Goal: Task Accomplishment & Management: Use online tool/utility

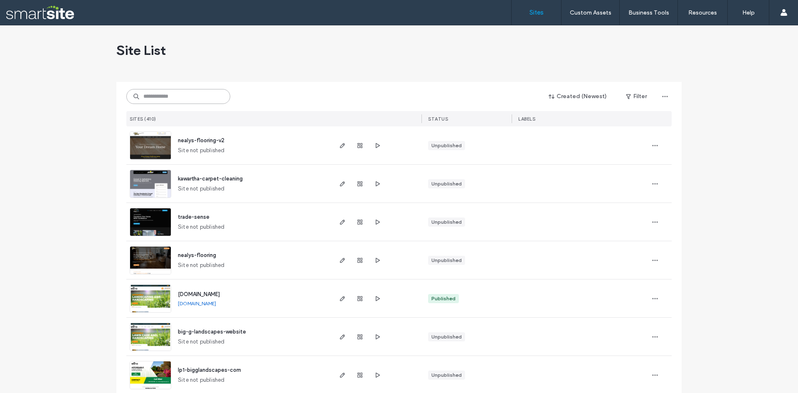
click at [192, 103] on input at bounding box center [178, 96] width 104 height 15
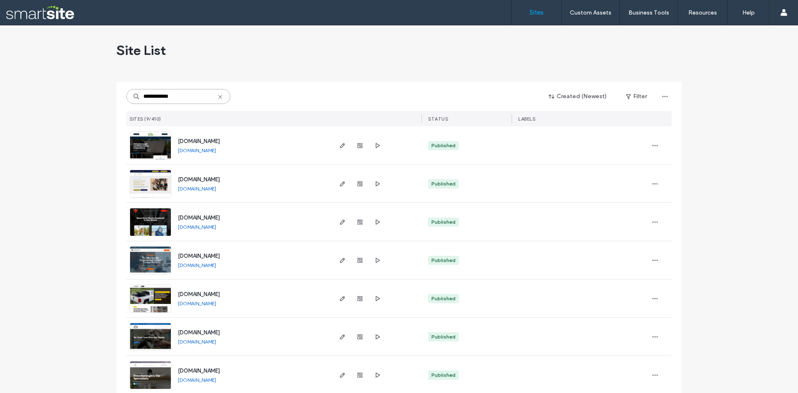
click at [192, 103] on input "**********" at bounding box center [178, 96] width 104 height 15
click at [189, 102] on input "**********" at bounding box center [178, 96] width 104 height 15
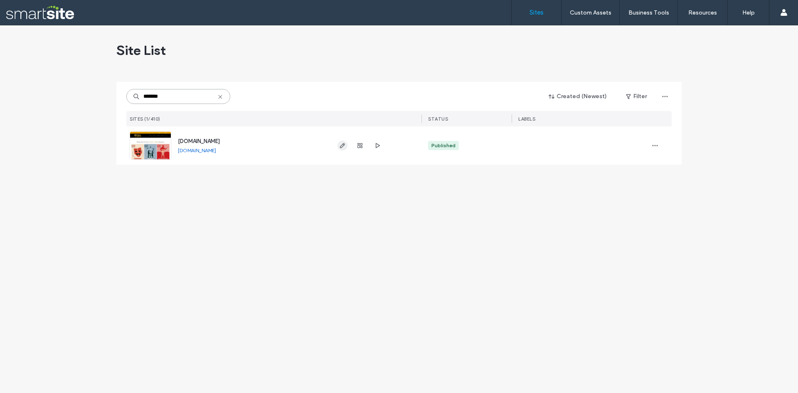
type input "*******"
click at [339, 147] on span "button" at bounding box center [342, 145] width 10 height 10
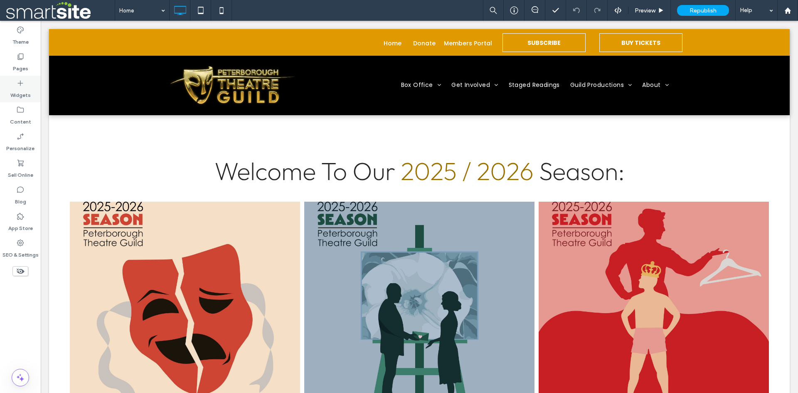
click at [20, 84] on icon at bounding box center [20, 83] width 8 height 8
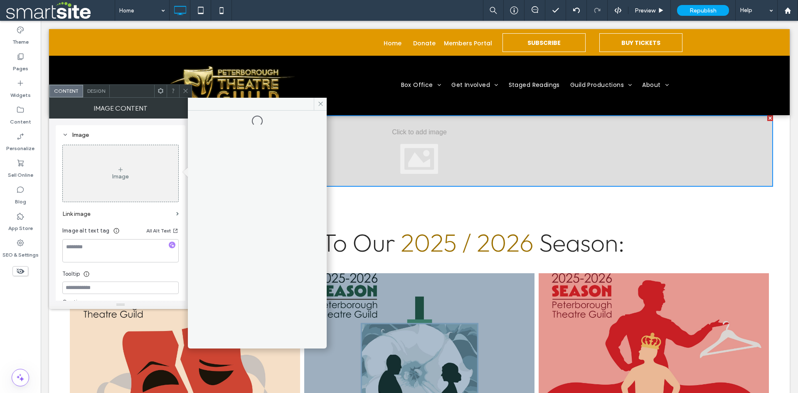
click at [130, 178] on div "Image" at bounding box center [121, 173] width 116 height 55
click at [262, 184] on div at bounding box center [257, 228] width 126 height 227
click at [318, 102] on icon at bounding box center [321, 104] width 6 height 6
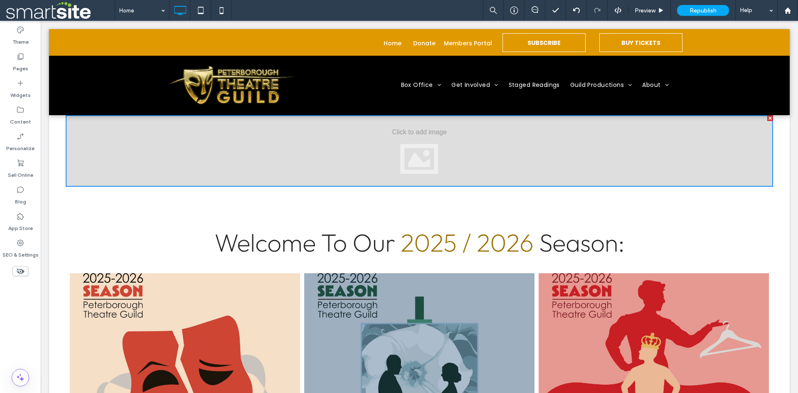
click at [333, 148] on div at bounding box center [419, 150] width 707 height 71
click at [427, 151] on div at bounding box center [419, 150] width 707 height 71
click at [443, 150] on div at bounding box center [419, 150] width 707 height 71
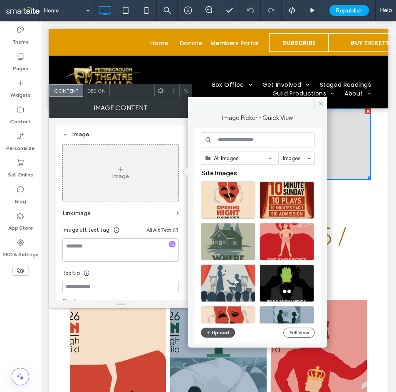
click at [214, 330] on button "Upload" at bounding box center [218, 333] width 34 height 10
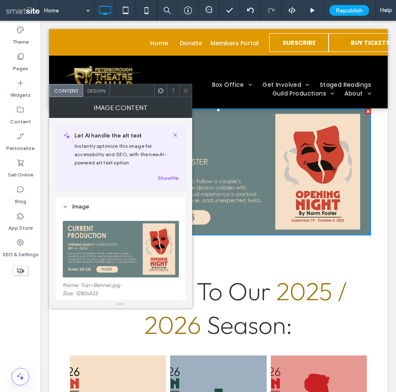
click at [182, 93] on div at bounding box center [185, 90] width 12 height 12
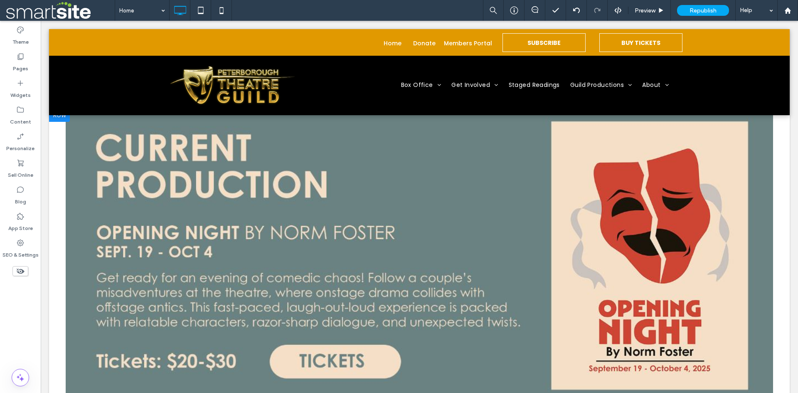
click at [64, 116] on div at bounding box center [59, 114] width 21 height 13
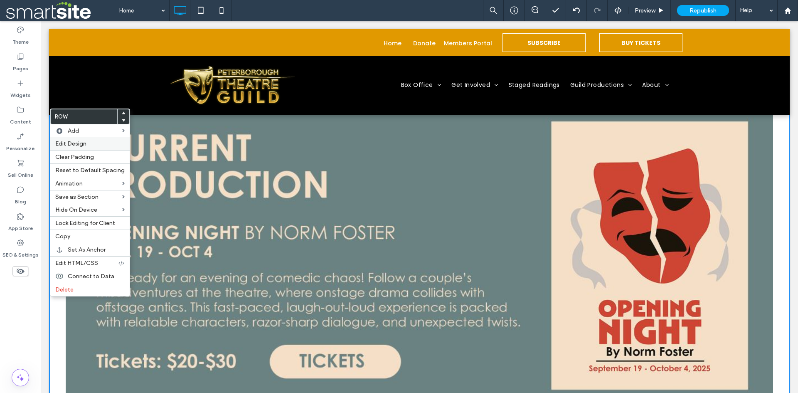
click at [75, 144] on span "Edit Design" at bounding box center [70, 143] width 31 height 7
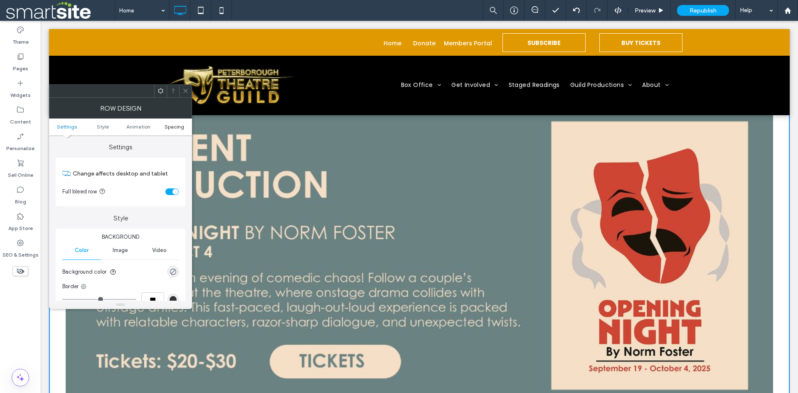
click at [177, 125] on span "Spacing" at bounding box center [175, 126] width 20 height 6
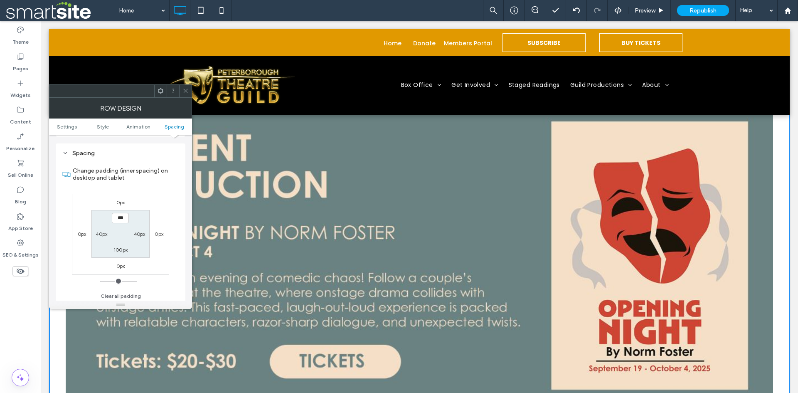
scroll to position [235, 0]
click at [117, 199] on label "0px" at bounding box center [120, 200] width 9 height 6
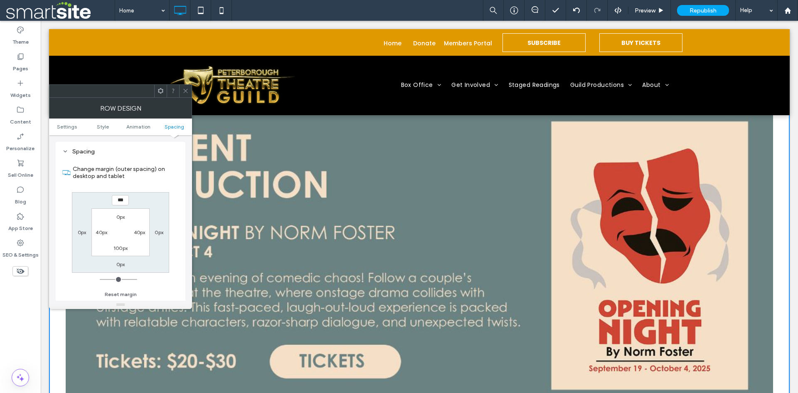
click at [117, 199] on input "***" at bounding box center [120, 200] width 17 height 10
type input "*****"
type input "***"
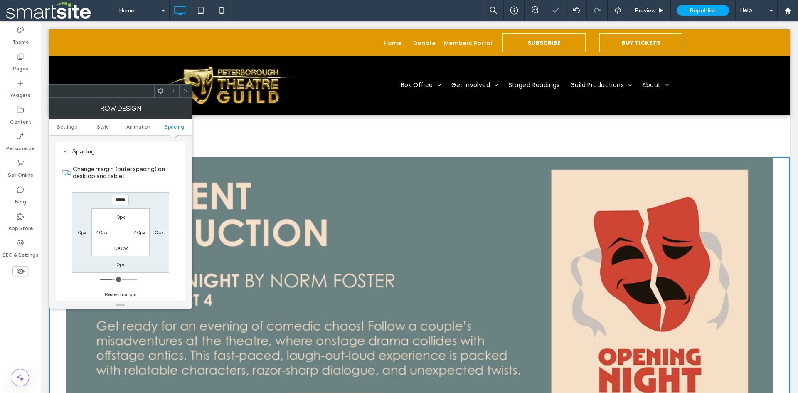
click at [189, 85] on div at bounding box center [185, 91] width 12 height 12
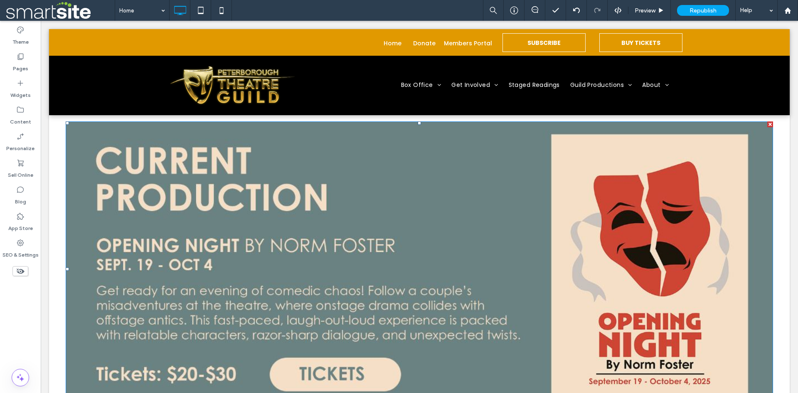
scroll to position [0, 0]
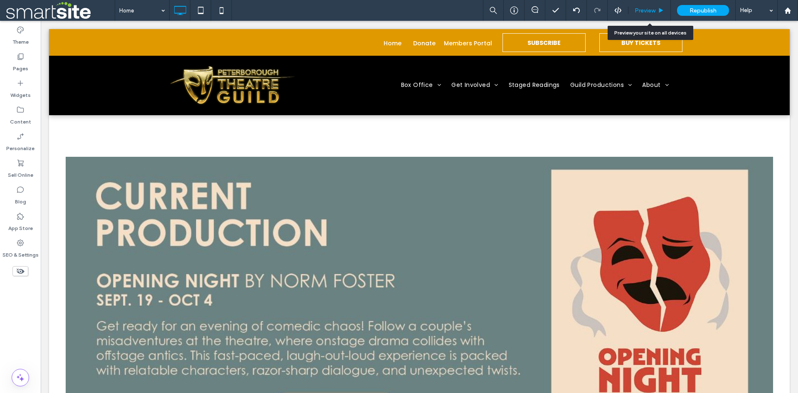
click at [395, 9] on span "Preview" at bounding box center [645, 10] width 21 height 7
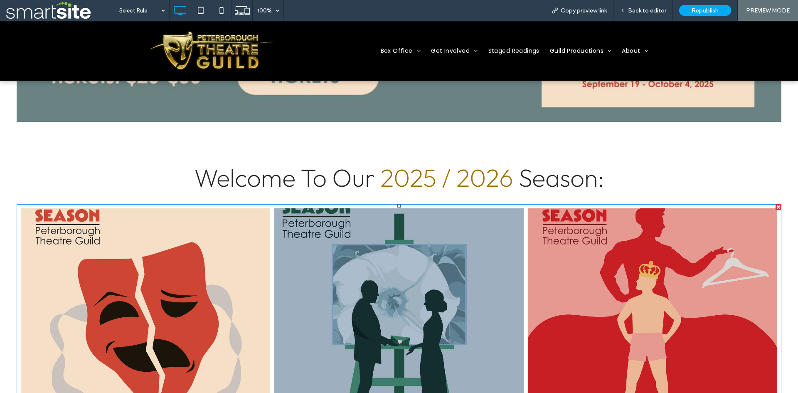
scroll to position [277, 0]
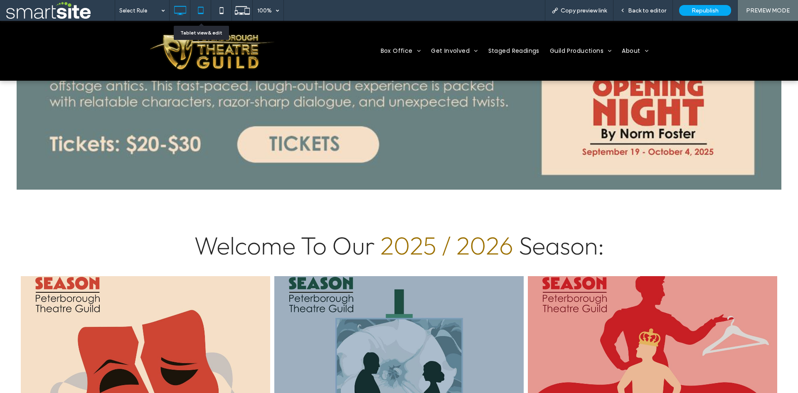
click at [202, 14] on use at bounding box center [200, 10] width 5 height 7
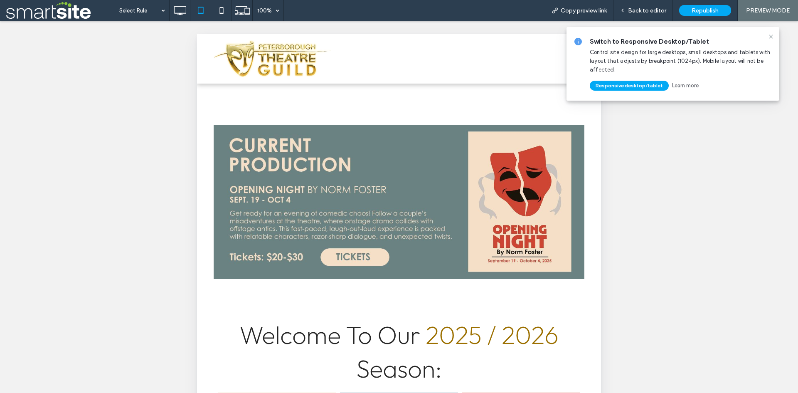
scroll to position [0, 0]
drag, startPoint x: 220, startPoint y: 14, endPoint x: 181, endPoint y: 121, distance: 113.5
click at [220, 13] on icon at bounding box center [221, 10] width 17 height 17
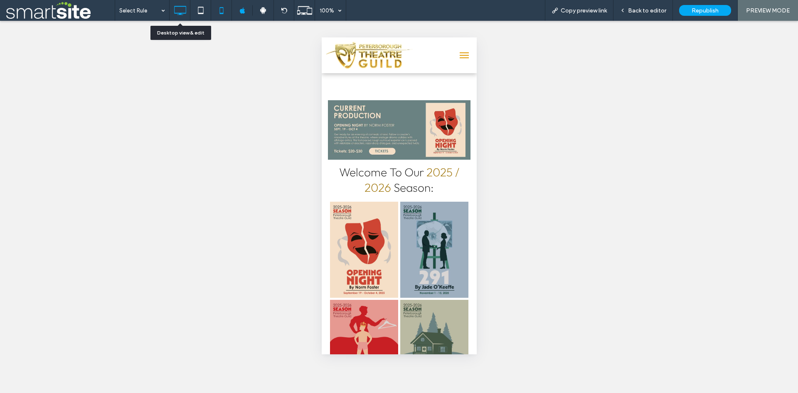
click at [184, 17] on icon at bounding box center [180, 10] width 17 height 17
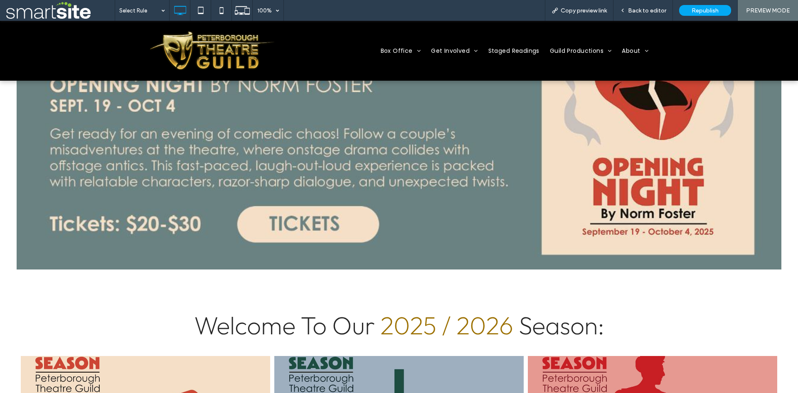
scroll to position [138, 0]
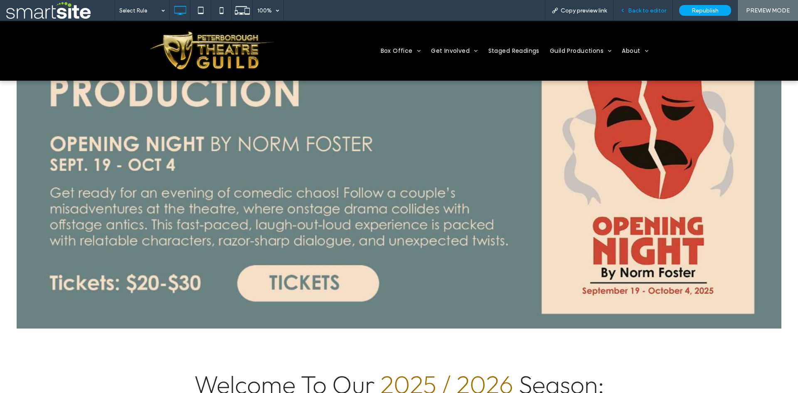
click at [395, 15] on div "Back to editor" at bounding box center [642, 10] width 59 height 21
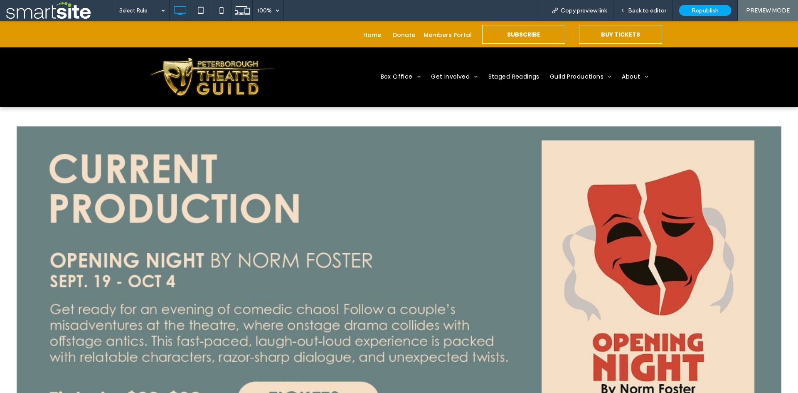
scroll to position [0, 0]
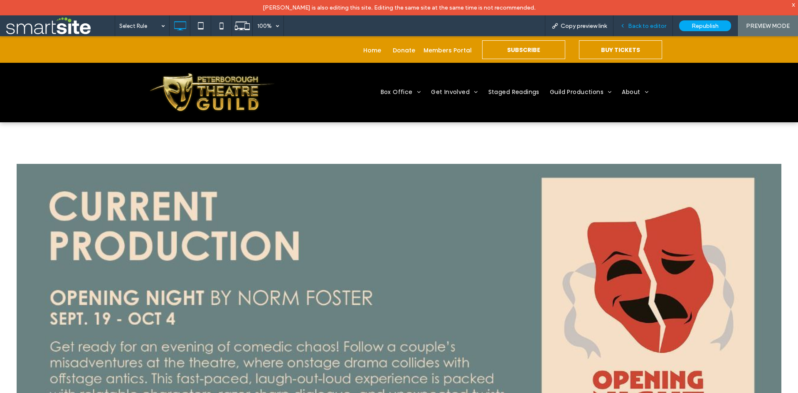
click at [395, 26] on span "Back to editor" at bounding box center [647, 25] width 38 height 7
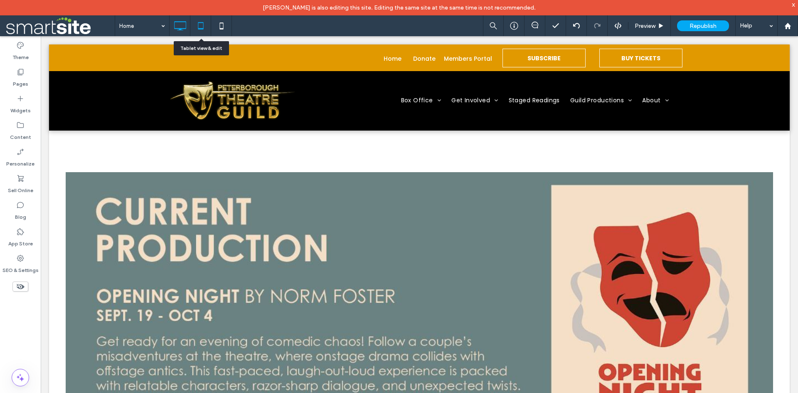
click at [203, 27] on use at bounding box center [200, 25] width 5 height 7
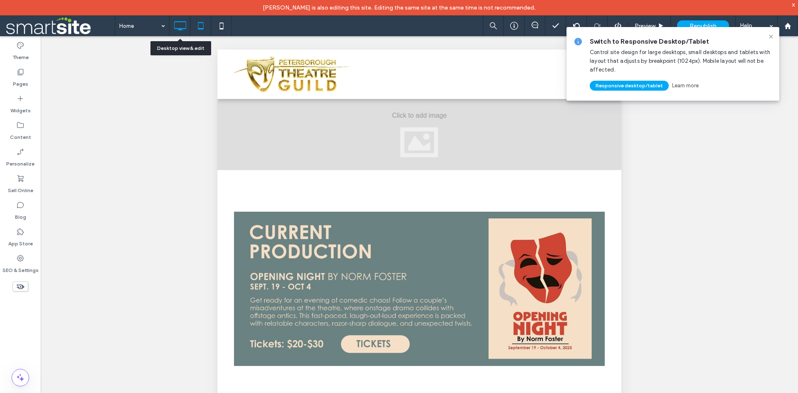
click at [181, 26] on icon at bounding box center [180, 25] width 17 height 17
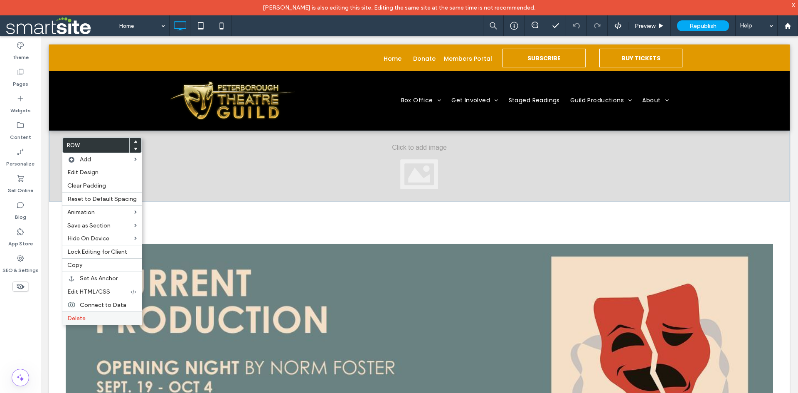
click at [103, 319] on label "Delete" at bounding box center [101, 318] width 69 height 7
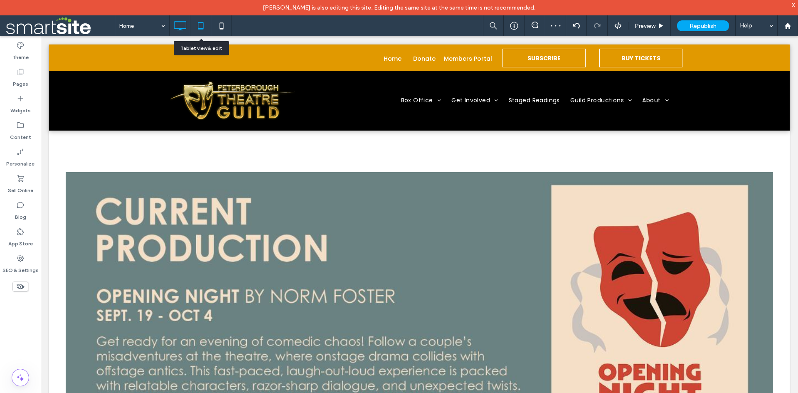
click at [200, 27] on icon at bounding box center [200, 25] width 17 height 17
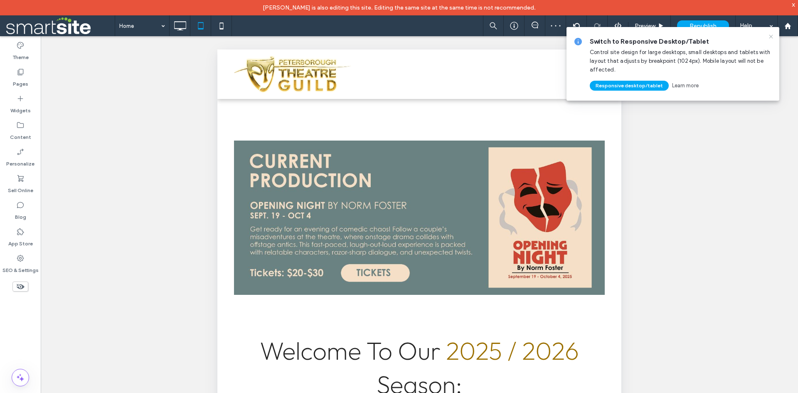
click at [770, 34] on icon at bounding box center [771, 36] width 7 height 7
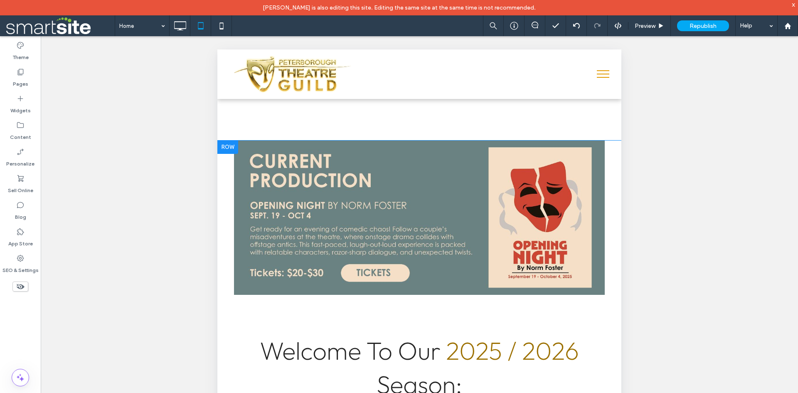
click at [231, 144] on div at bounding box center [227, 146] width 21 height 13
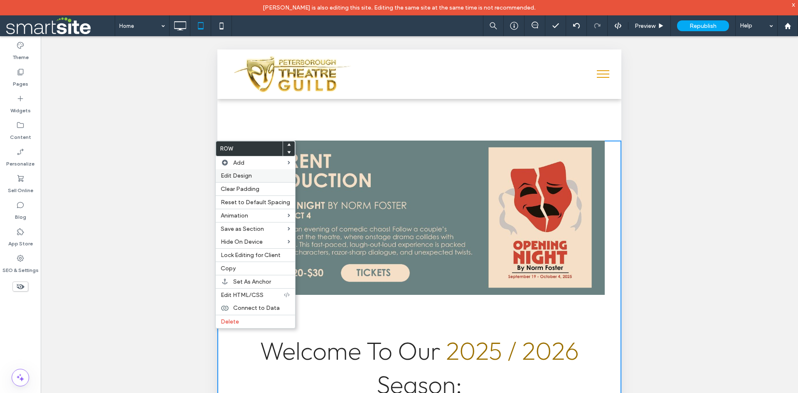
click at [239, 172] on span "Edit Design" at bounding box center [236, 175] width 31 height 7
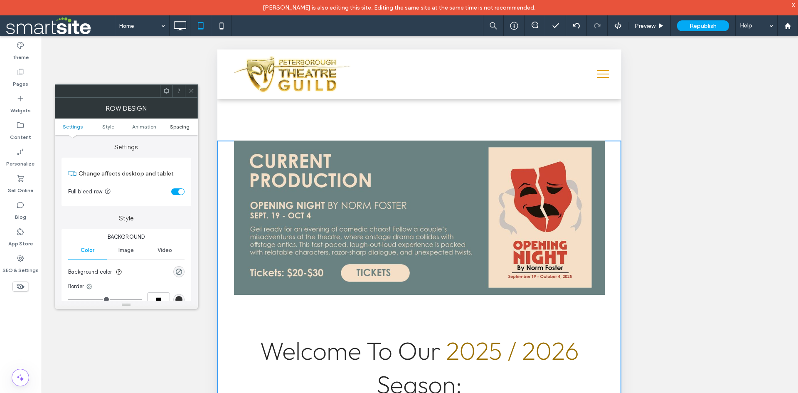
click at [185, 127] on span "Spacing" at bounding box center [180, 126] width 20 height 6
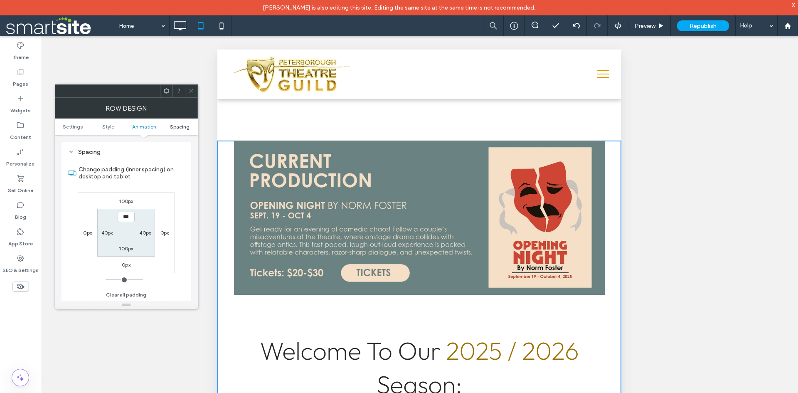
scroll to position [235, 0]
click at [121, 200] on label "100px" at bounding box center [126, 200] width 14 height 6
type input "***"
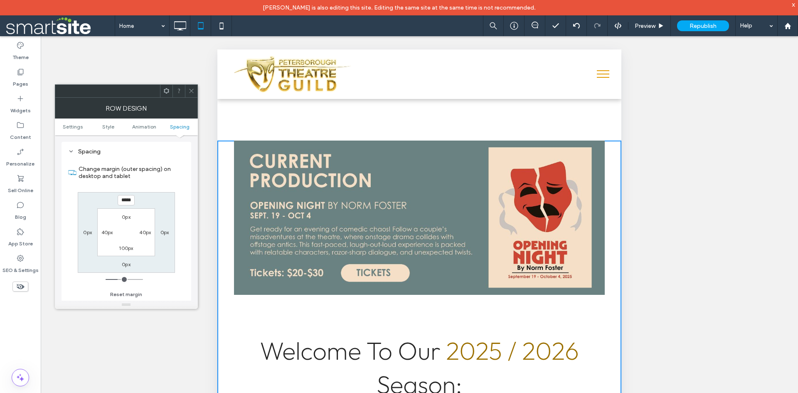
click at [123, 199] on input "*****" at bounding box center [126, 200] width 17 height 10
drag, startPoint x: 124, startPoint y: 199, endPoint x: 111, endPoint y: 198, distance: 13.0
click at [111, 198] on div "***** 0px 0px 0px 0px 40px 100px 40px" at bounding box center [126, 232] width 97 height 81
type input "****"
type input "**"
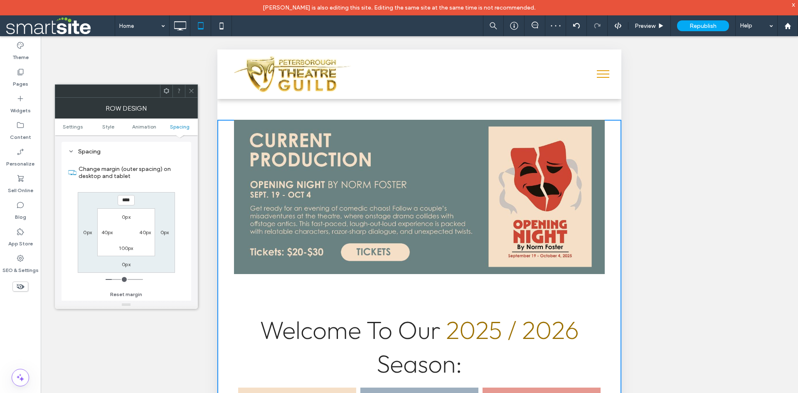
type input "****"
type input "**"
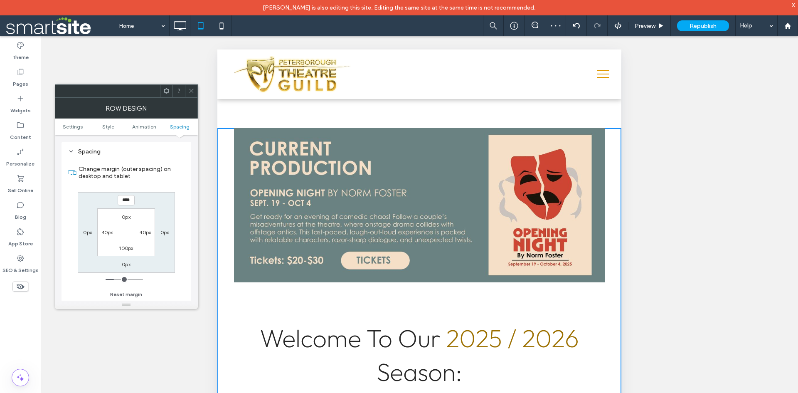
type input "****"
type input "**"
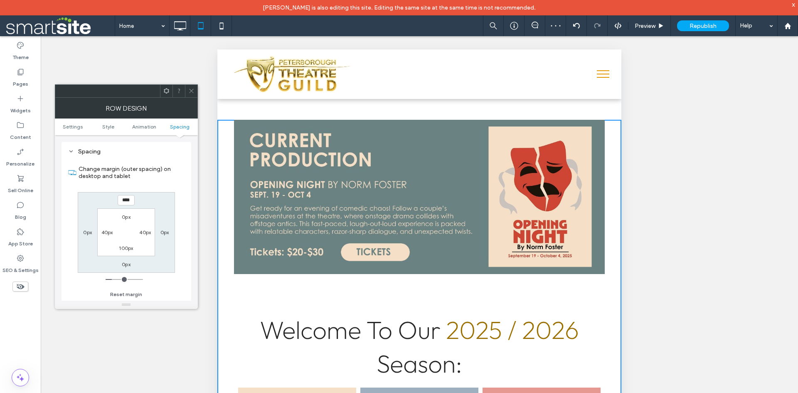
click at [193, 92] on icon at bounding box center [191, 91] width 6 height 6
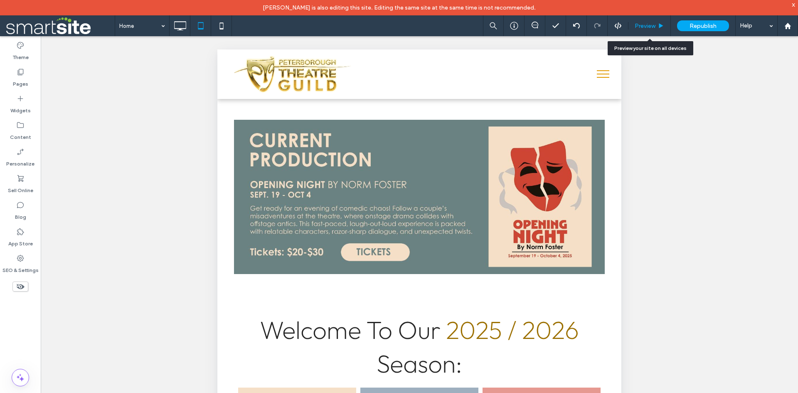
click at [638, 23] on span "Preview" at bounding box center [645, 25] width 21 height 7
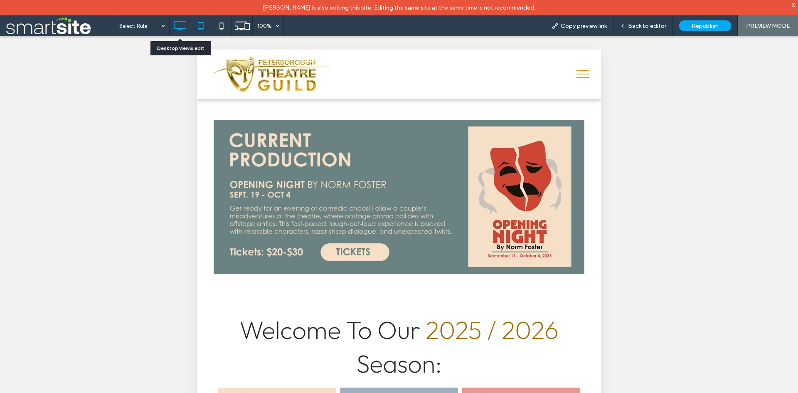
click at [182, 27] on icon at bounding box center [180, 25] width 17 height 17
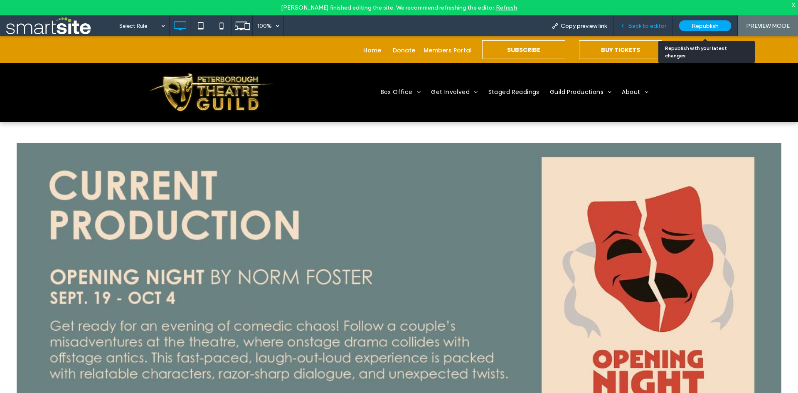
click at [640, 27] on span "Back to editor" at bounding box center [647, 25] width 38 height 7
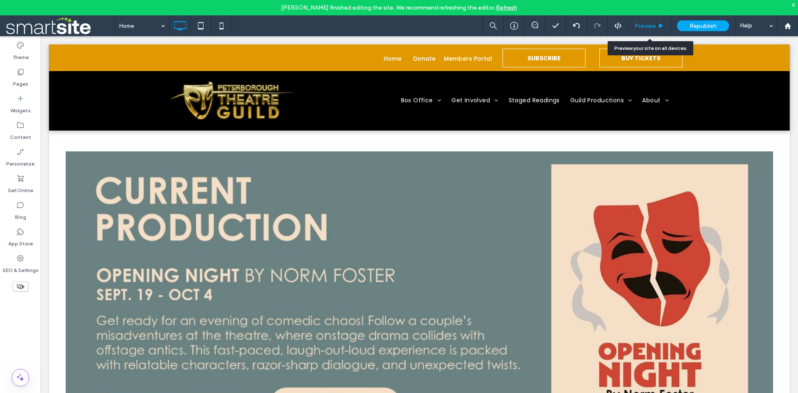
click at [652, 28] on span "Preview" at bounding box center [645, 25] width 21 height 7
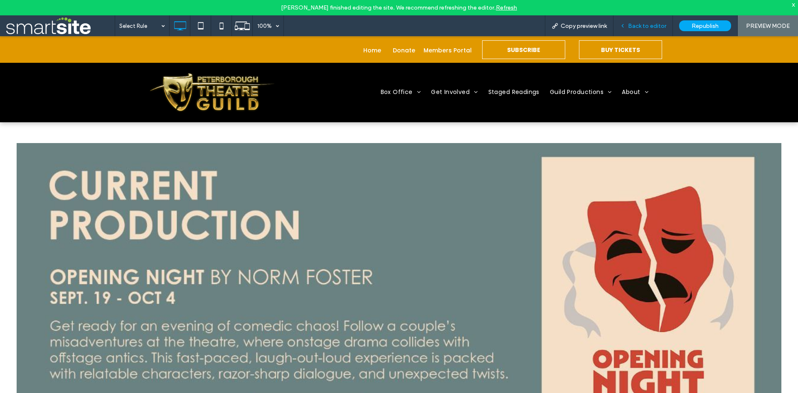
click at [644, 27] on span "Back to editor" at bounding box center [647, 25] width 38 height 7
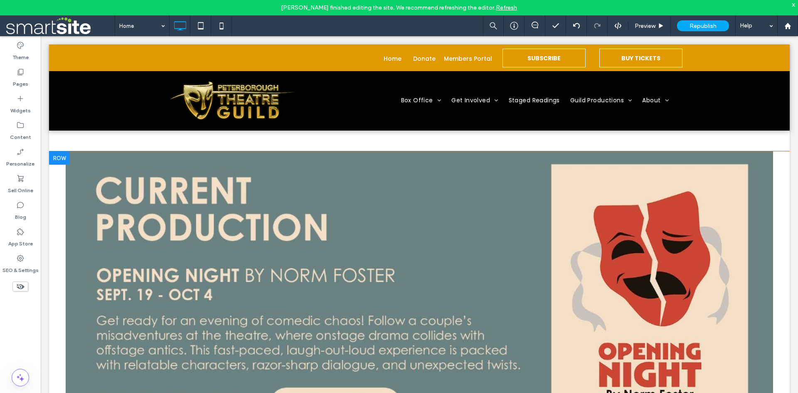
click at [63, 159] on div at bounding box center [59, 157] width 21 height 13
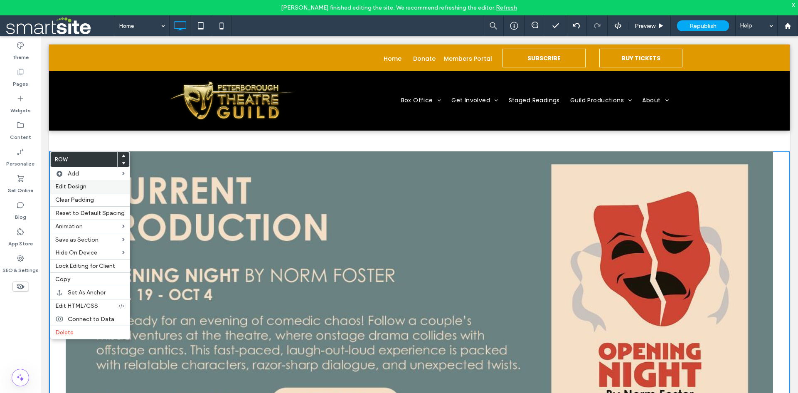
click at [97, 189] on label "Edit Design" at bounding box center [89, 186] width 69 height 7
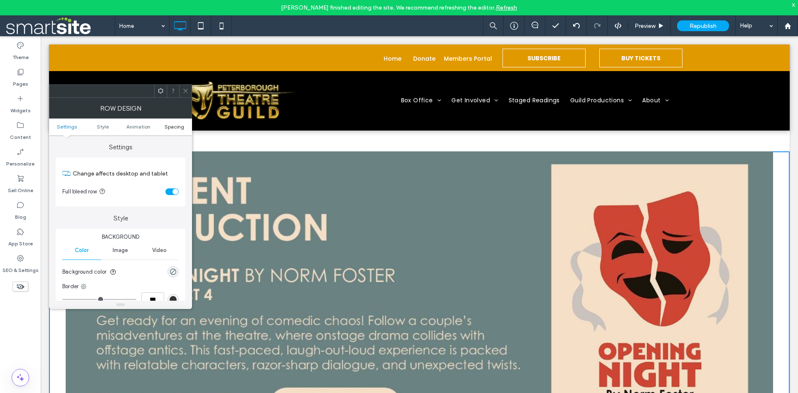
click at [173, 128] on span "Spacing" at bounding box center [175, 126] width 20 height 6
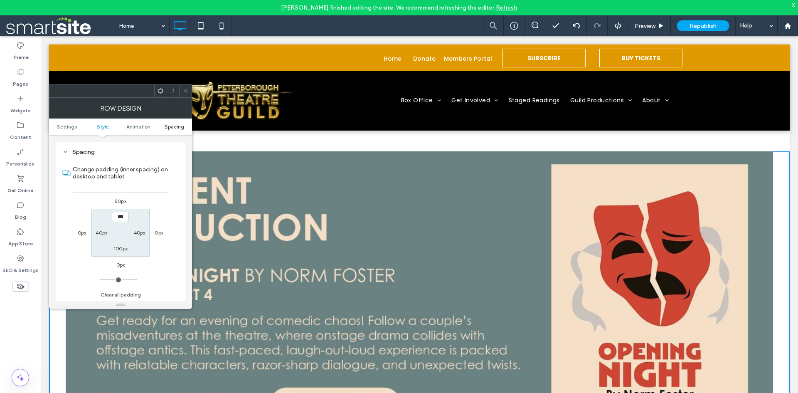
scroll to position [235, 0]
click at [118, 199] on label "50px" at bounding box center [121, 200] width 12 height 6
type input "**"
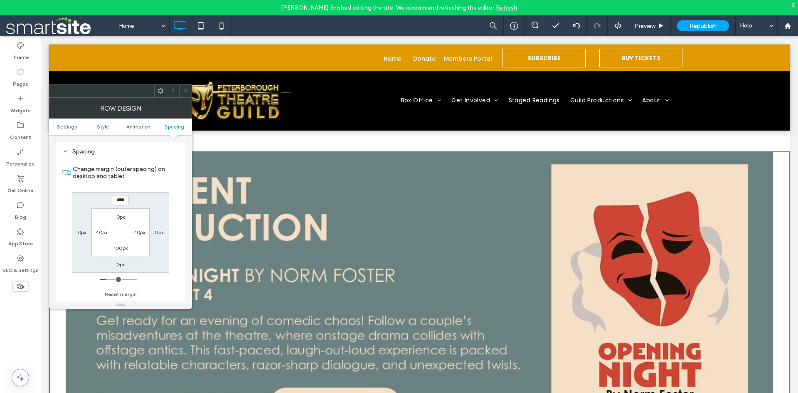
drag, startPoint x: 118, startPoint y: 199, endPoint x: 116, endPoint y: 203, distance: 4.3
click at [116, 203] on input "****" at bounding box center [120, 200] width 17 height 10
drag, startPoint x: 117, startPoint y: 199, endPoint x: 111, endPoint y: 200, distance: 5.8
click at [111, 200] on div "****" at bounding box center [120, 200] width 19 height 10
type input "*****"
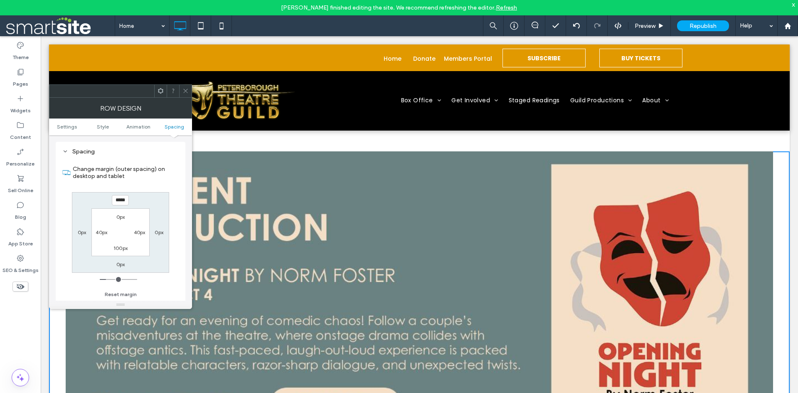
type input "***"
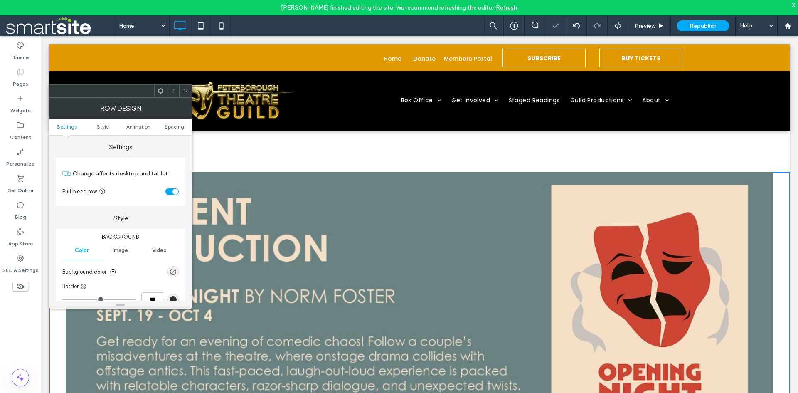
scroll to position [208, 0]
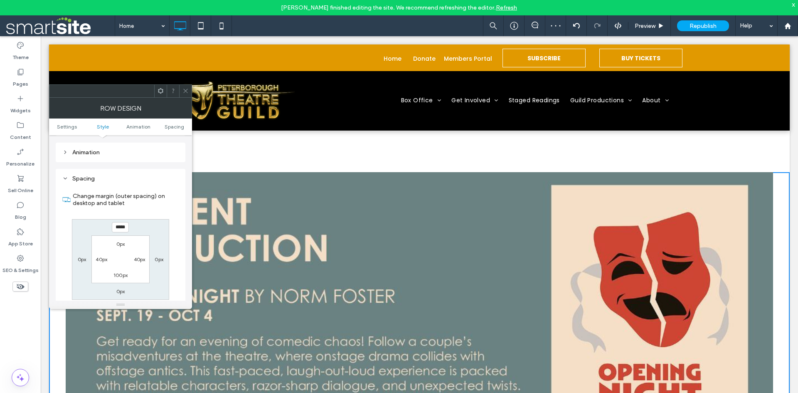
click at [158, 192] on label "Change margin (outer spacing) on desktop and tablet" at bounding box center [126, 199] width 106 height 22
drag, startPoint x: 162, startPoint y: 226, endPoint x: 123, endPoint y: 230, distance: 39.2
click at [123, 230] on input "*****" at bounding box center [120, 227] width 17 height 10
click at [66, 198] on icon at bounding box center [66, 199] width 8 height 8
click at [134, 222] on div "***** 0px 0px 0px 0px 40px 100px 40px" at bounding box center [120, 259] width 97 height 81
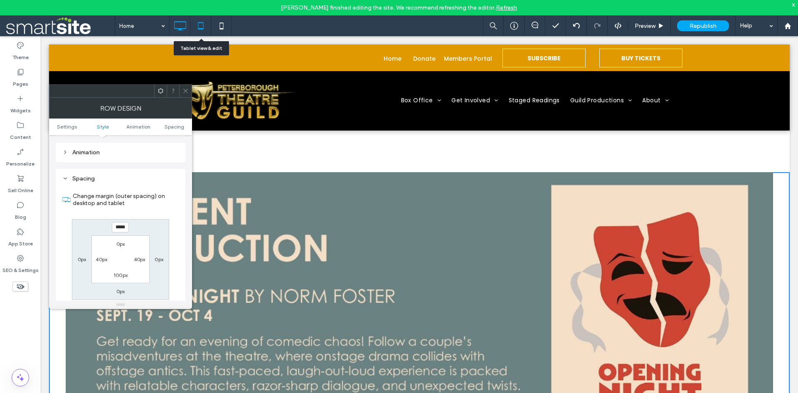
click at [198, 30] on icon at bounding box center [200, 25] width 17 height 17
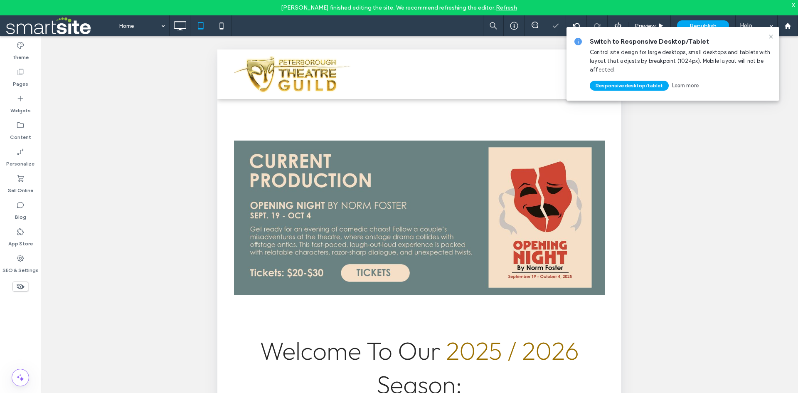
scroll to position [0, 0]
click at [229, 143] on div at bounding box center [227, 146] width 21 height 13
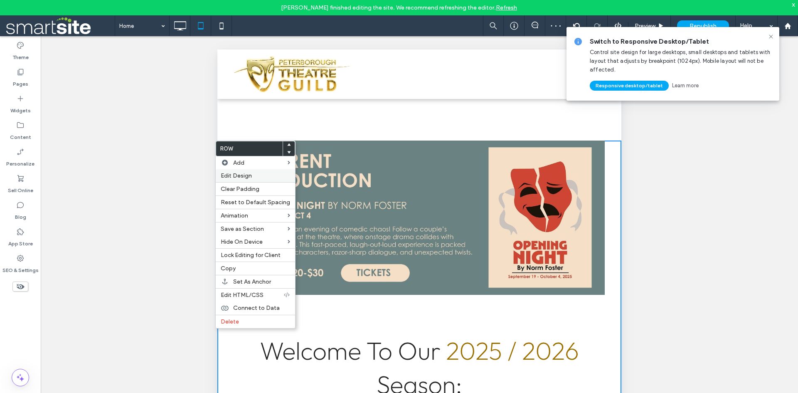
click at [260, 177] on label "Edit Design" at bounding box center [255, 175] width 69 height 7
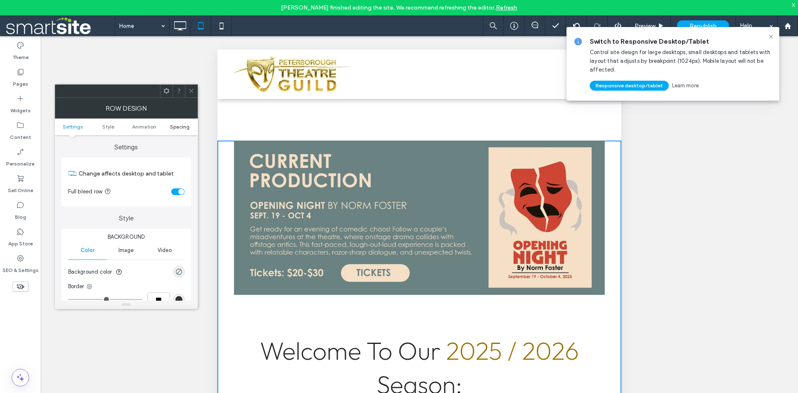
click at [186, 128] on span "Spacing" at bounding box center [180, 126] width 20 height 6
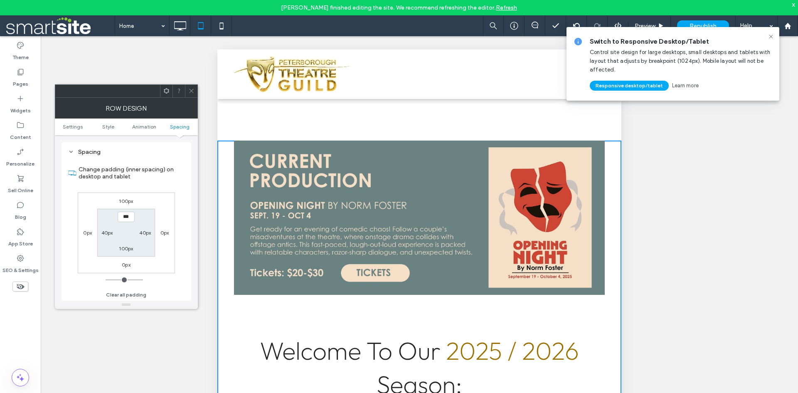
scroll to position [235, 0]
click at [145, 165] on label "Change padding (inner spacing) on desktop and tablet" at bounding box center [132, 172] width 106 height 22
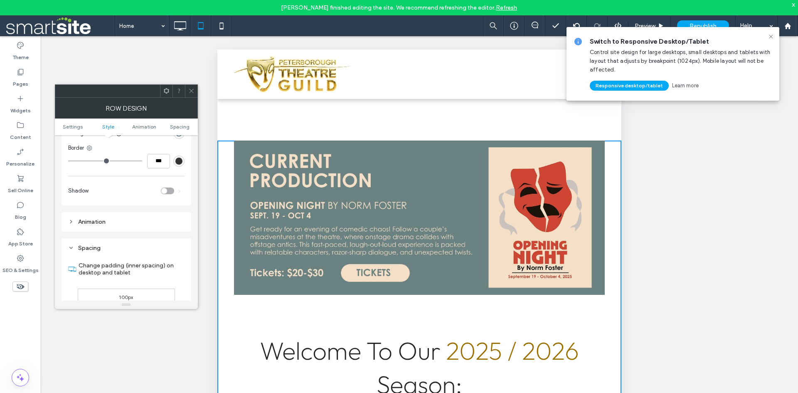
scroll to position [208, 0]
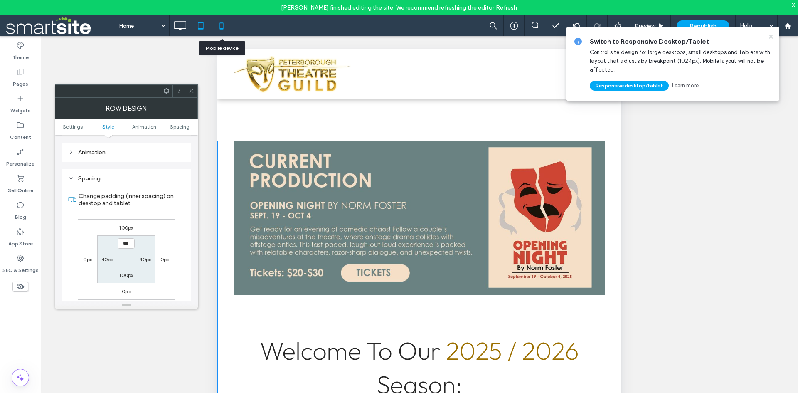
click at [219, 30] on icon at bounding box center [221, 25] width 17 height 17
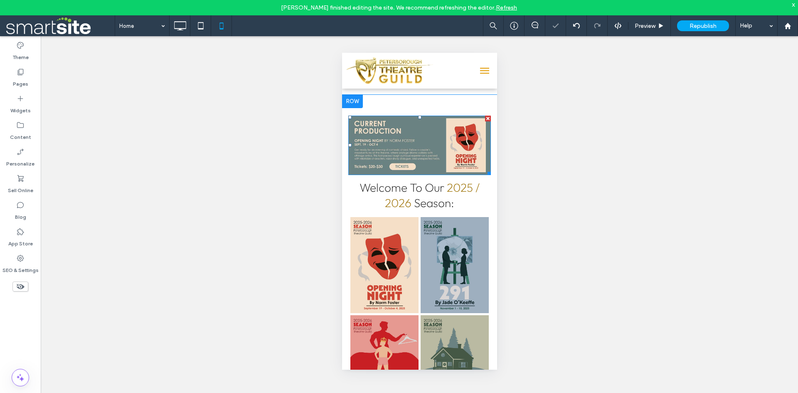
scroll to position [0, 0]
click at [359, 104] on div at bounding box center [352, 101] width 21 height 13
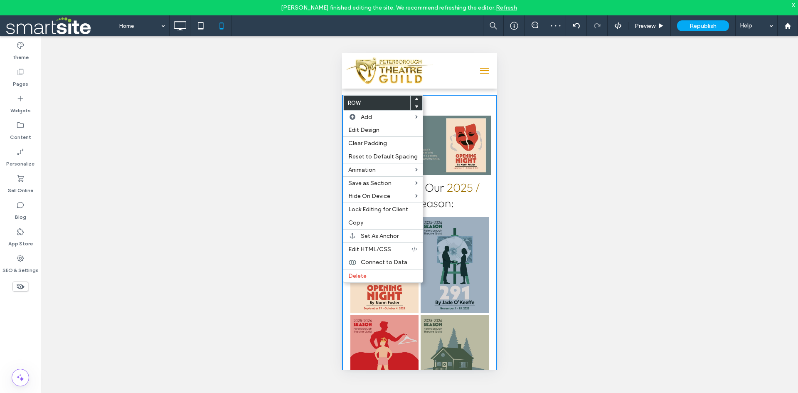
click at [443, 135] on img at bounding box center [419, 145] width 143 height 59
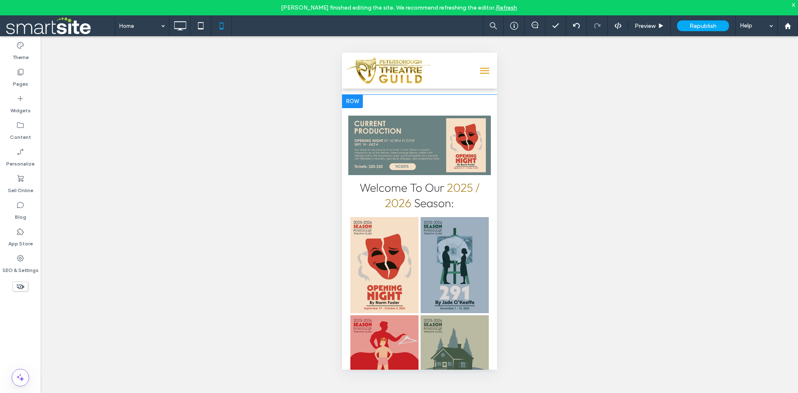
click at [357, 103] on div at bounding box center [352, 101] width 21 height 13
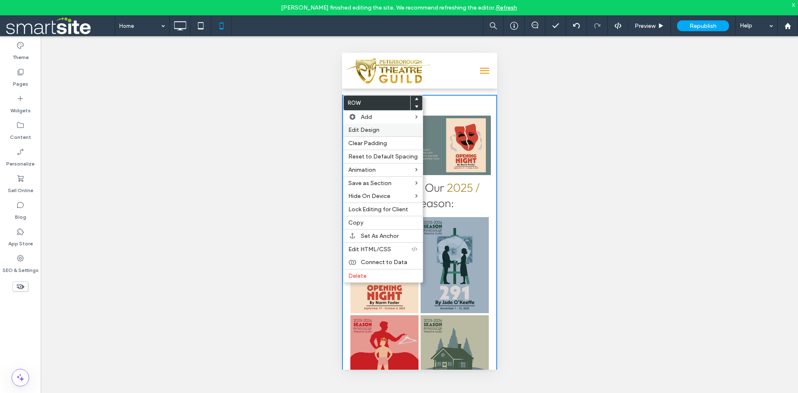
click at [382, 134] on div "Edit Design" at bounding box center [382, 129] width 79 height 13
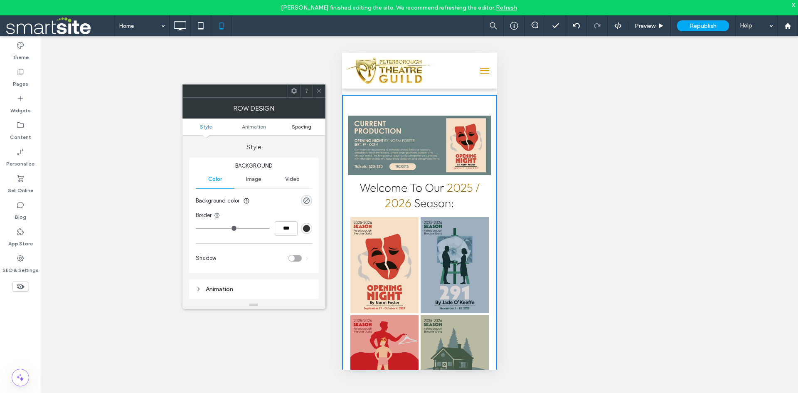
click at [310, 126] on span "Spacing" at bounding box center [302, 126] width 20 height 6
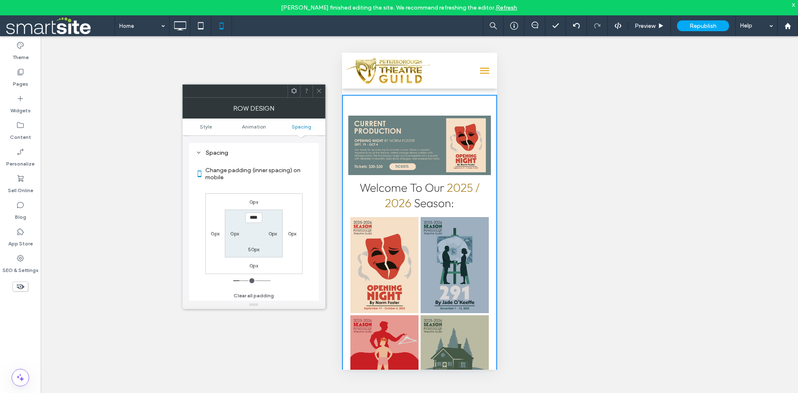
scroll to position [164, 0]
click at [319, 91] on icon at bounding box center [319, 91] width 6 height 6
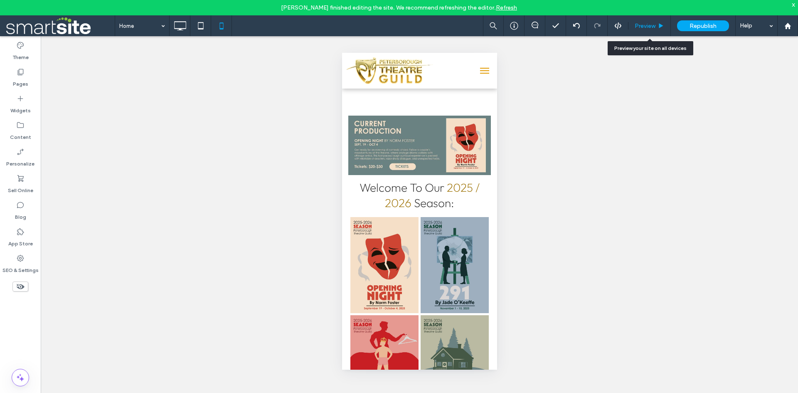
click at [646, 29] on span "Preview" at bounding box center [645, 25] width 21 height 7
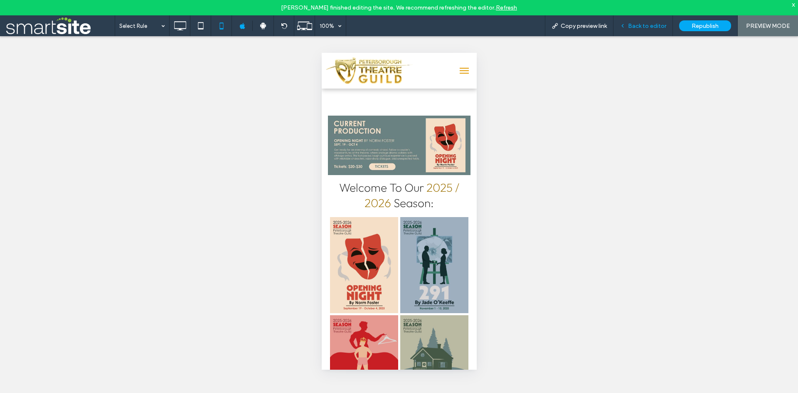
click at [647, 30] on div "Back to editor" at bounding box center [642, 25] width 59 height 21
click at [625, 27] on icon at bounding box center [623, 26] width 6 height 6
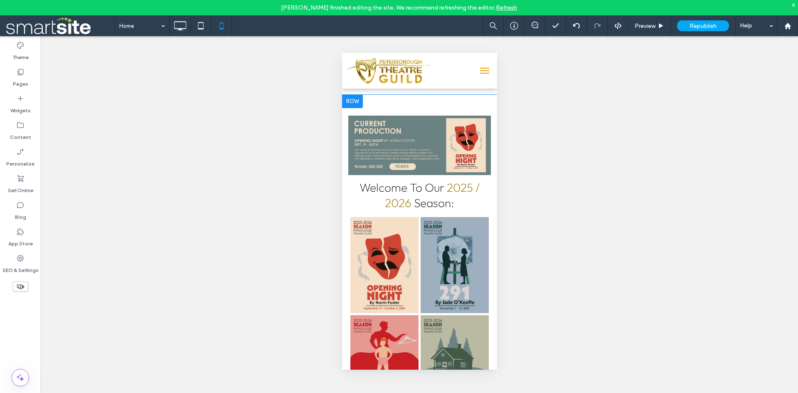
click at [357, 101] on div at bounding box center [352, 101] width 21 height 13
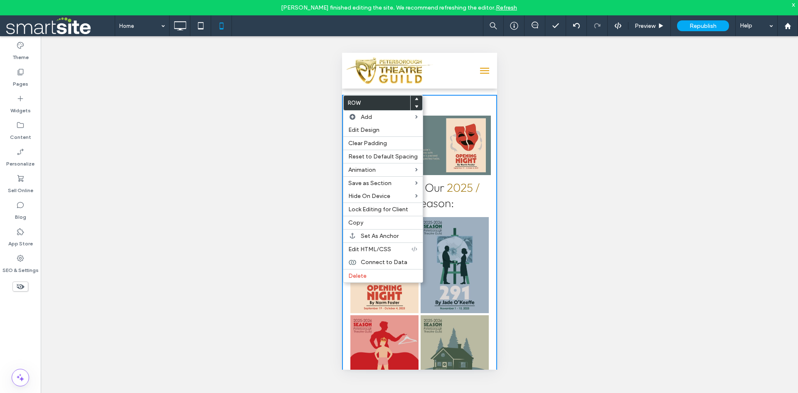
click at [433, 124] on img at bounding box center [419, 145] width 143 height 59
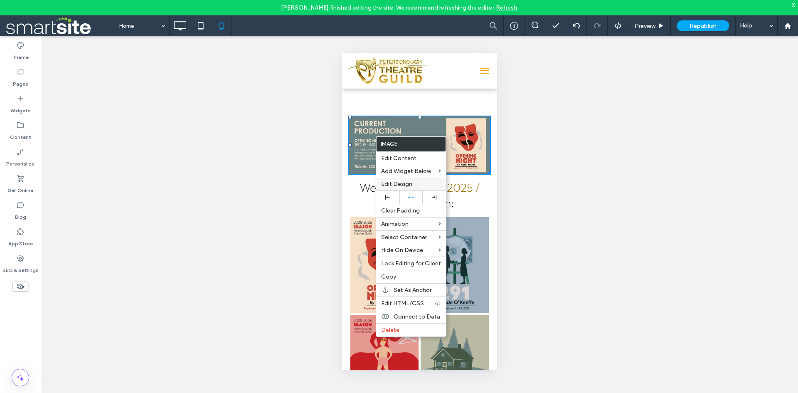
click at [409, 185] on span "Edit Design" at bounding box center [396, 183] width 31 height 7
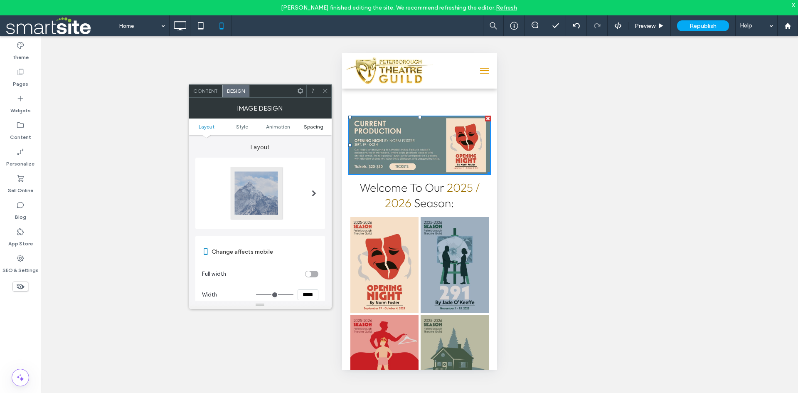
click at [317, 126] on span "Spacing" at bounding box center [314, 126] width 20 height 6
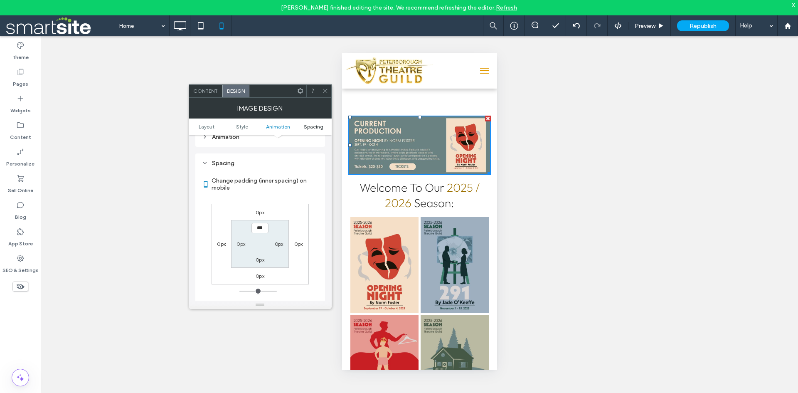
scroll to position [332, 0]
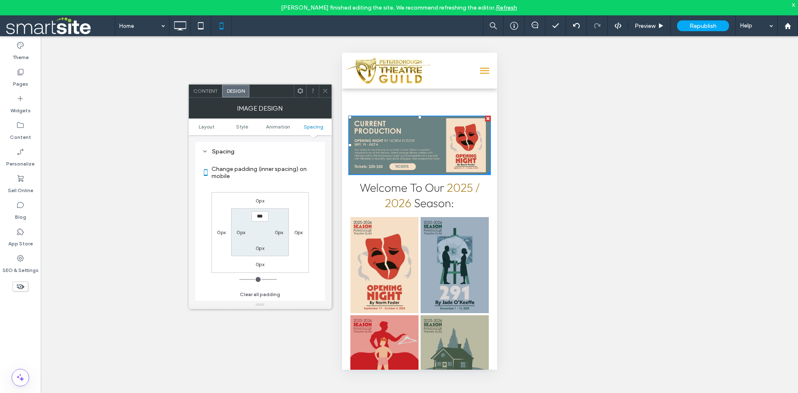
click at [324, 91] on icon at bounding box center [325, 91] width 6 height 6
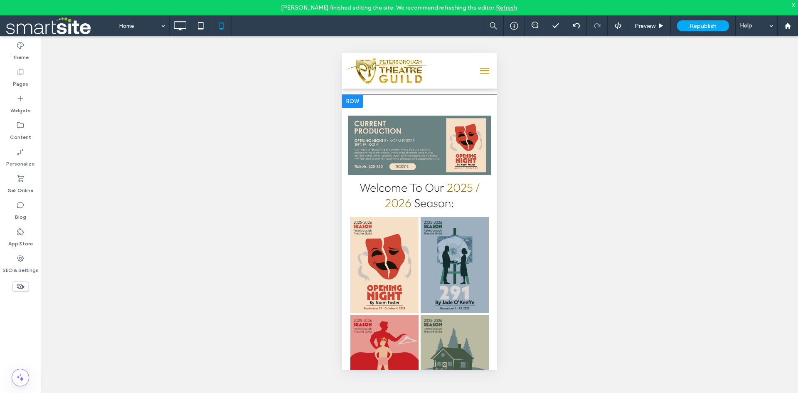
click at [355, 102] on div at bounding box center [352, 101] width 21 height 13
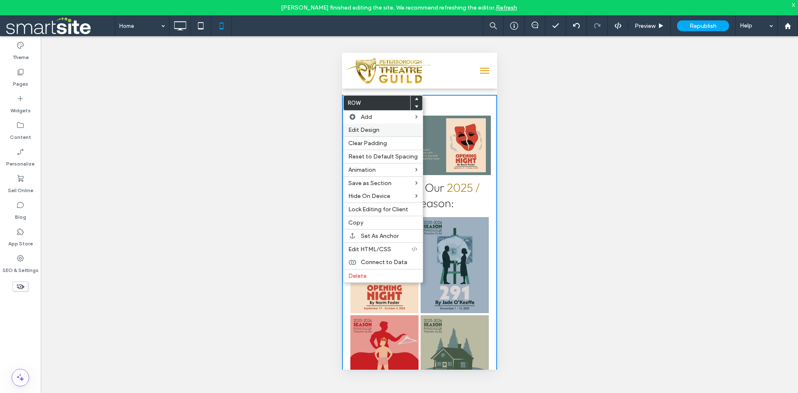
click at [392, 135] on div "Edit Design" at bounding box center [382, 129] width 79 height 13
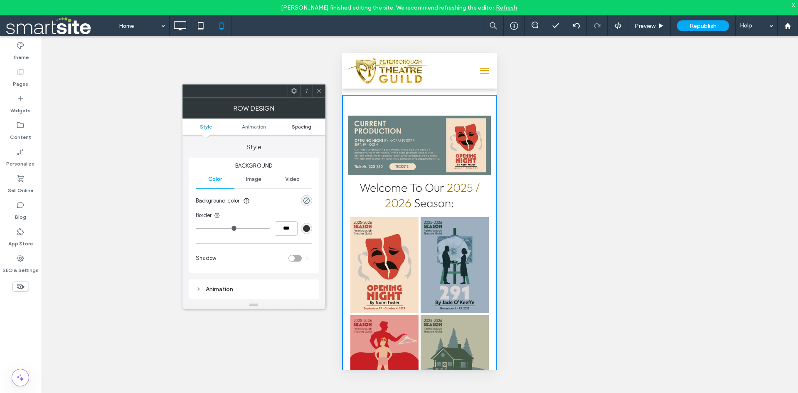
click at [305, 127] on span "Spacing" at bounding box center [302, 126] width 20 height 6
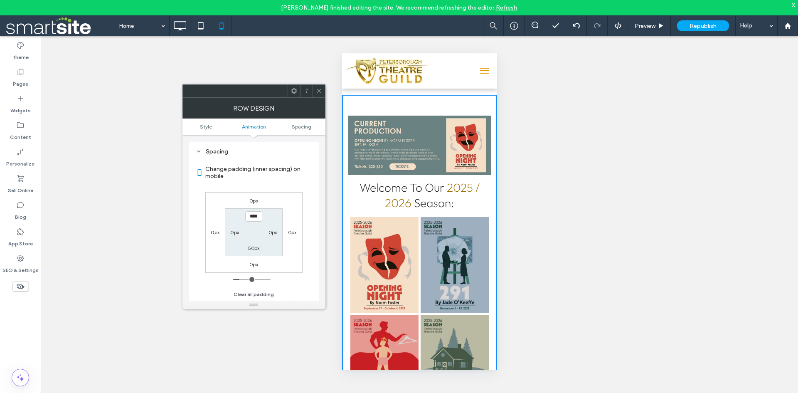
scroll to position [164, 0]
click at [256, 203] on label "0px" at bounding box center [253, 200] width 9 height 6
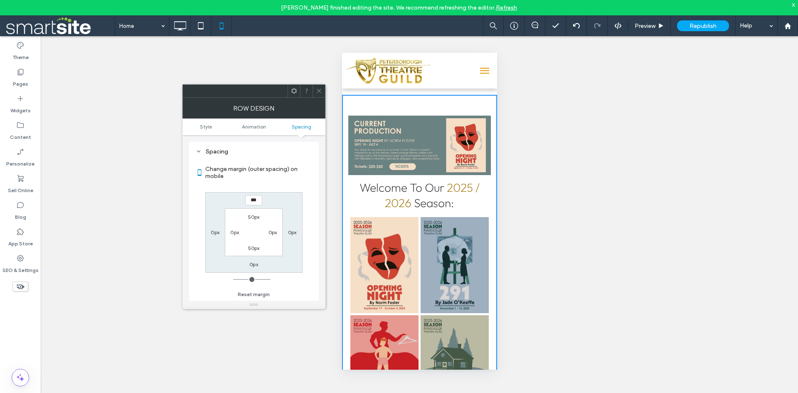
click at [251, 217] on label "50px" at bounding box center [254, 217] width 12 height 6
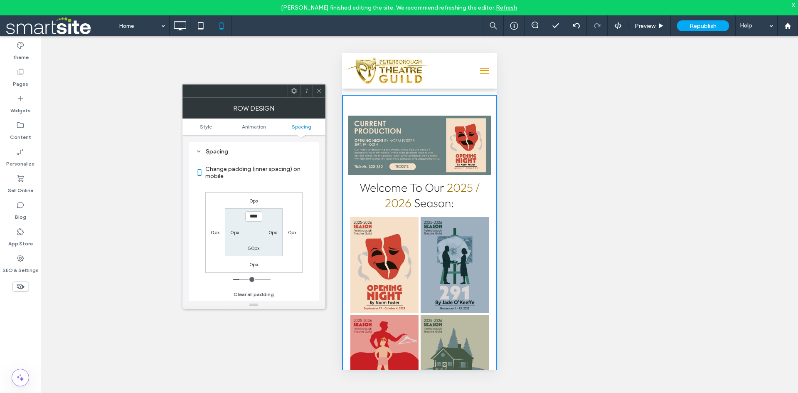
type input "**"
click at [251, 216] on input "****" at bounding box center [253, 216] width 17 height 10
drag, startPoint x: 251, startPoint y: 216, endPoint x: 294, endPoint y: 219, distance: 42.6
click at [294, 219] on div "0px 0px 0px 0px **** 0px 50px 0px" at bounding box center [253, 232] width 97 height 81
click at [251, 218] on input "****" at bounding box center [253, 216] width 17 height 10
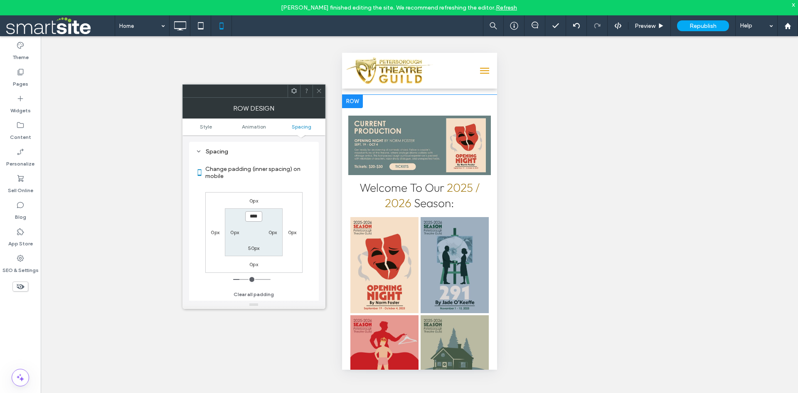
drag, startPoint x: 593, startPoint y: 268, endPoint x: 382, endPoint y: 129, distance: 252.7
click at [382, 129] on img at bounding box center [419, 145] width 143 height 59
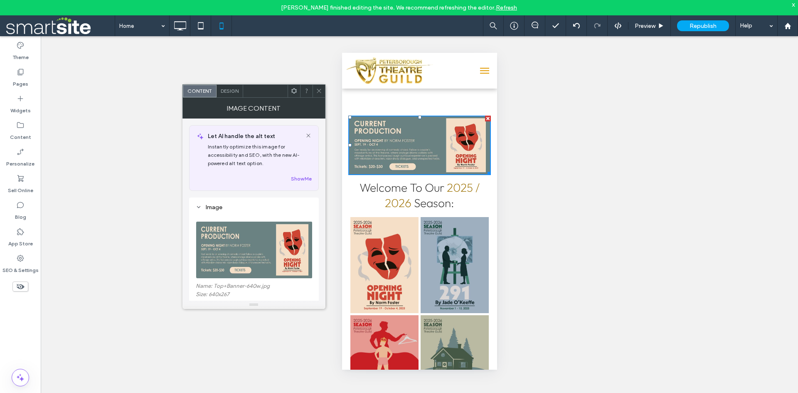
click at [319, 91] on use at bounding box center [319, 91] width 4 height 4
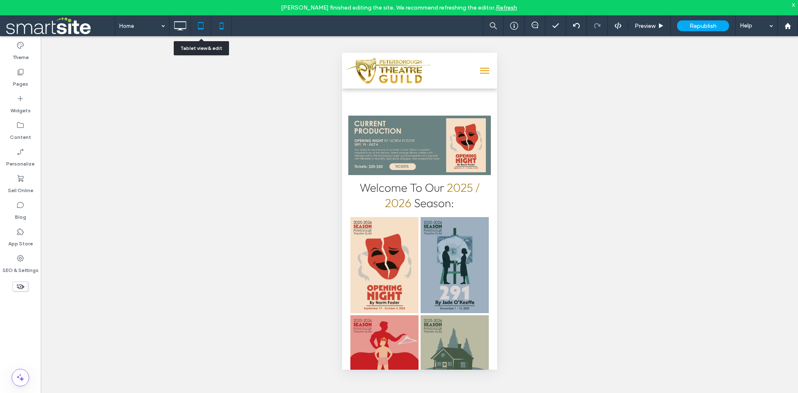
click at [199, 30] on icon at bounding box center [200, 25] width 17 height 17
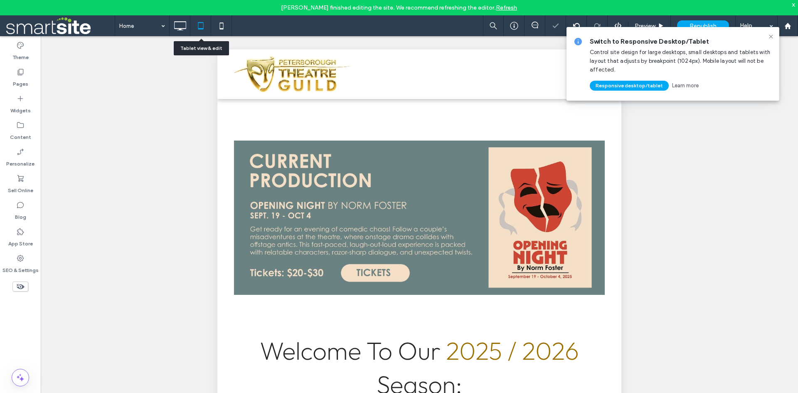
scroll to position [0, 0]
click at [181, 30] on use at bounding box center [180, 25] width 12 height 9
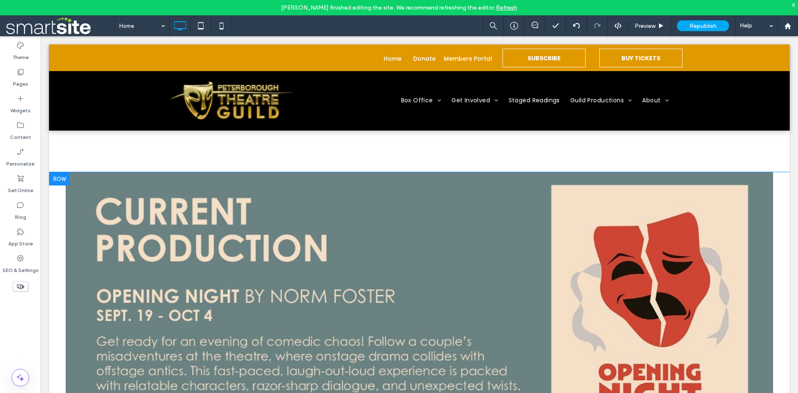
click at [57, 184] on div at bounding box center [59, 178] width 21 height 13
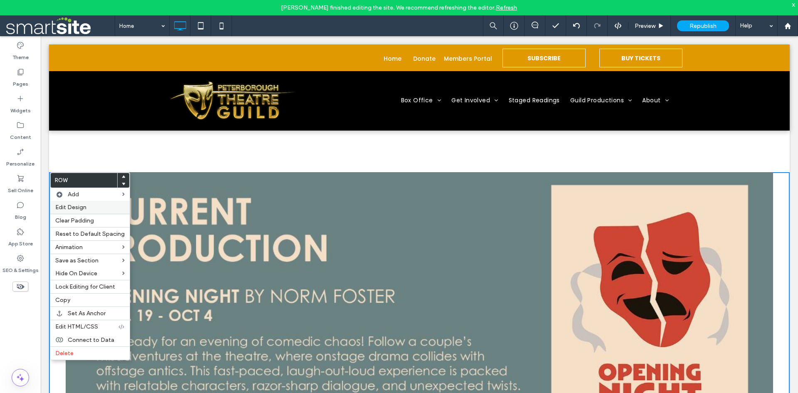
click at [101, 210] on label "Edit Design" at bounding box center [89, 207] width 69 height 7
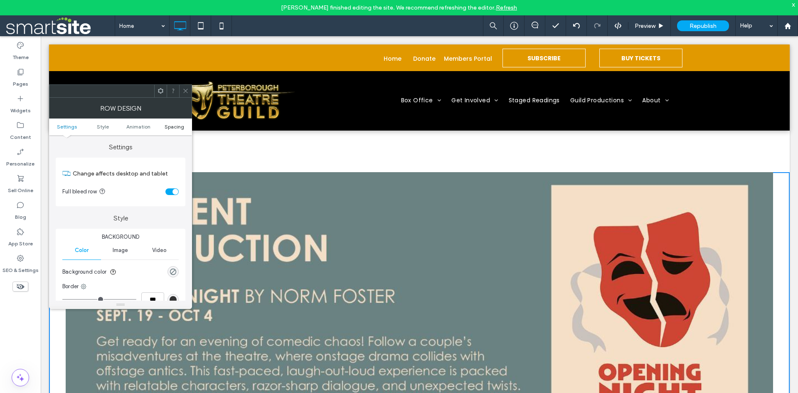
click at [178, 126] on span "Spacing" at bounding box center [175, 126] width 20 height 6
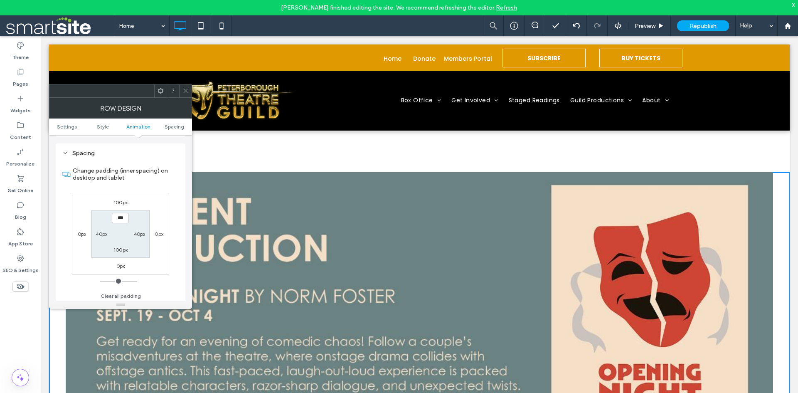
scroll to position [235, 0]
click at [119, 198] on label "100px" at bounding box center [120, 200] width 14 height 6
type input "***"
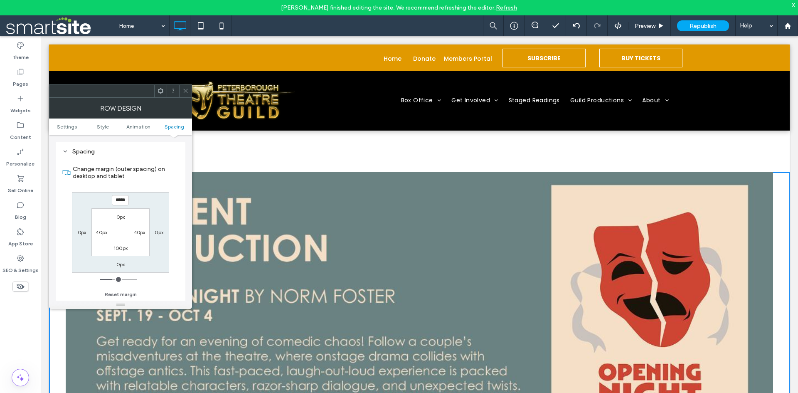
click at [119, 198] on input "*****" at bounding box center [120, 200] width 17 height 10
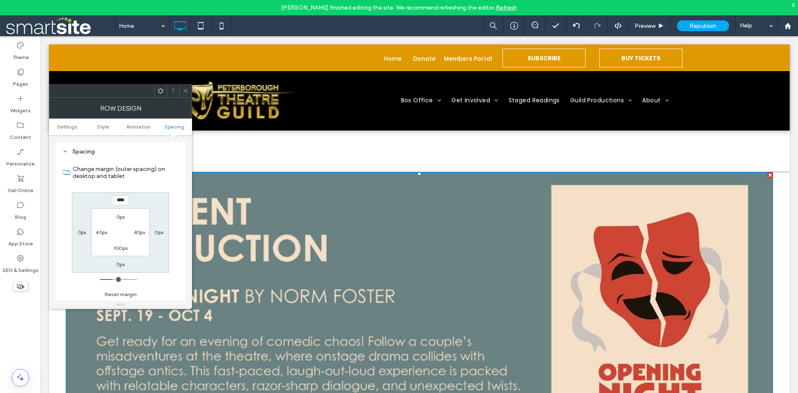
type input "****"
type input "**"
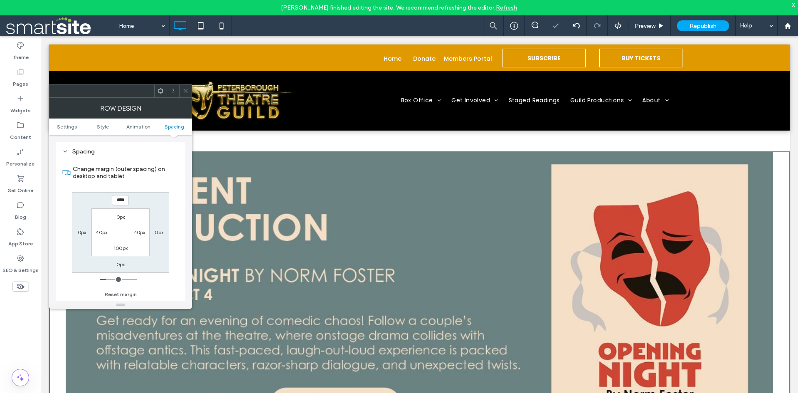
click at [186, 91] on use at bounding box center [185, 91] width 4 height 4
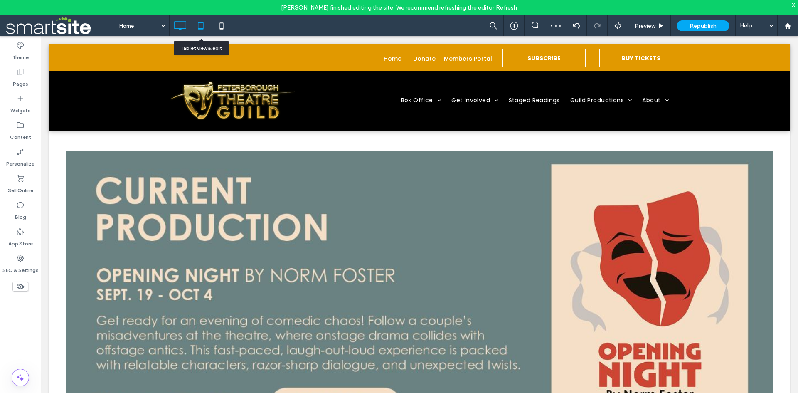
click at [201, 27] on icon at bounding box center [200, 25] width 17 height 17
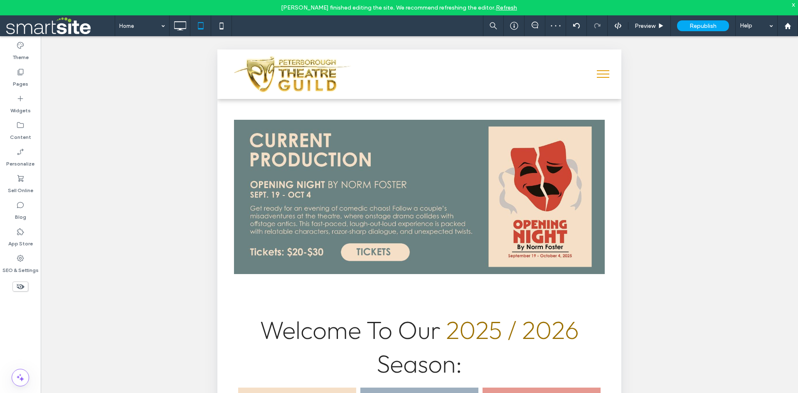
scroll to position [0, 0]
click at [222, 29] on use at bounding box center [221, 25] width 4 height 7
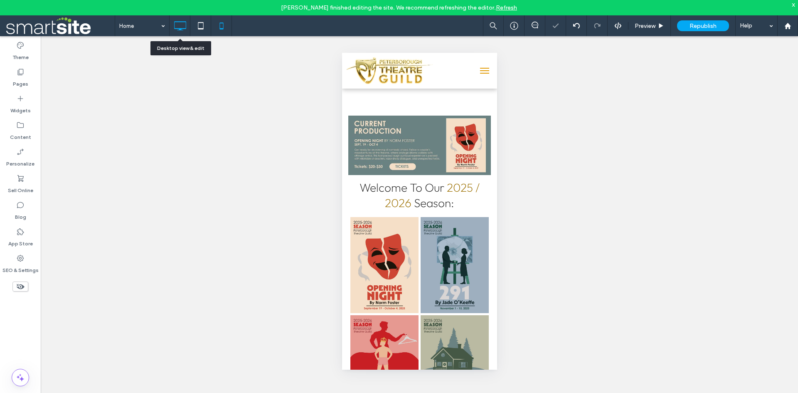
click at [182, 31] on icon at bounding box center [180, 25] width 17 height 17
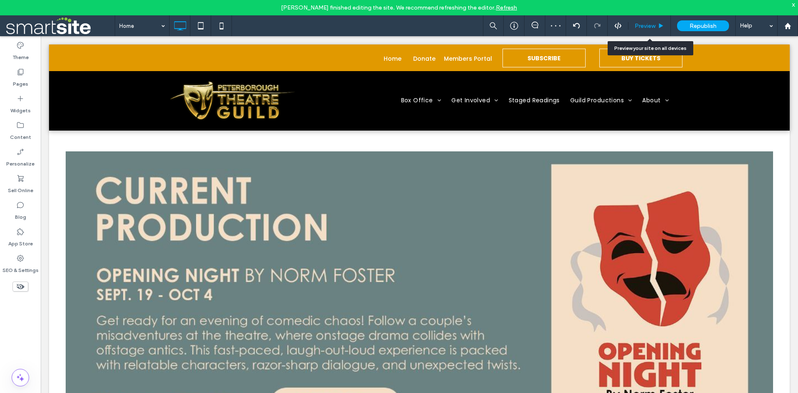
click at [646, 27] on span "Preview" at bounding box center [645, 25] width 21 height 7
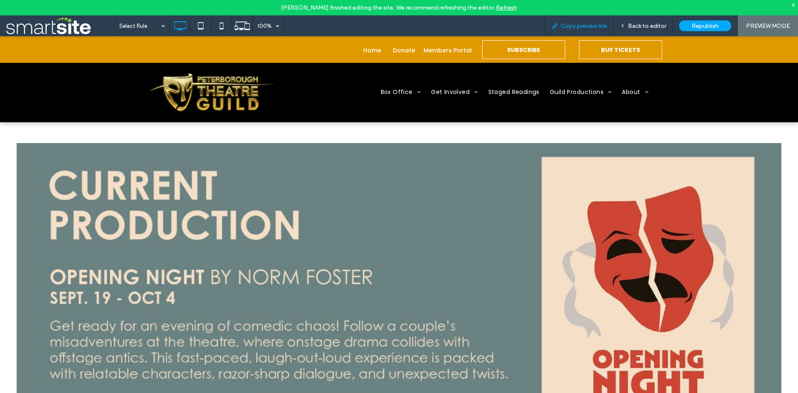
click at [585, 30] on div "Copy preview link" at bounding box center [579, 25] width 69 height 21
click at [589, 27] on span "Copy preview link" at bounding box center [584, 25] width 46 height 7
click at [586, 25] on span "Copy preview link" at bounding box center [584, 25] width 46 height 7
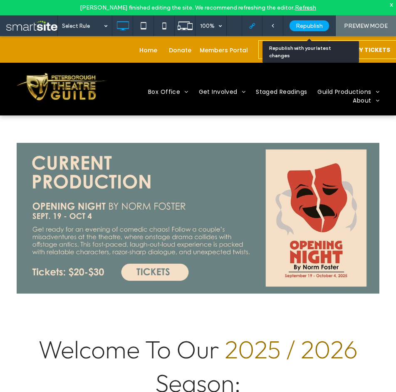
click at [312, 22] on span "Republish" at bounding box center [308, 25] width 27 height 7
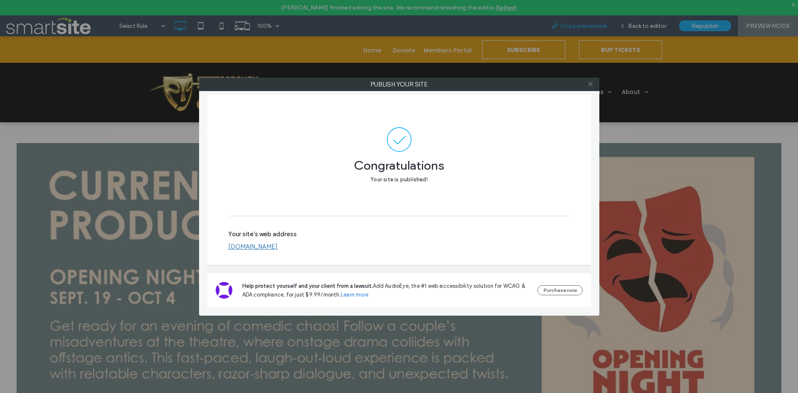
click at [592, 87] on icon at bounding box center [590, 84] width 6 height 6
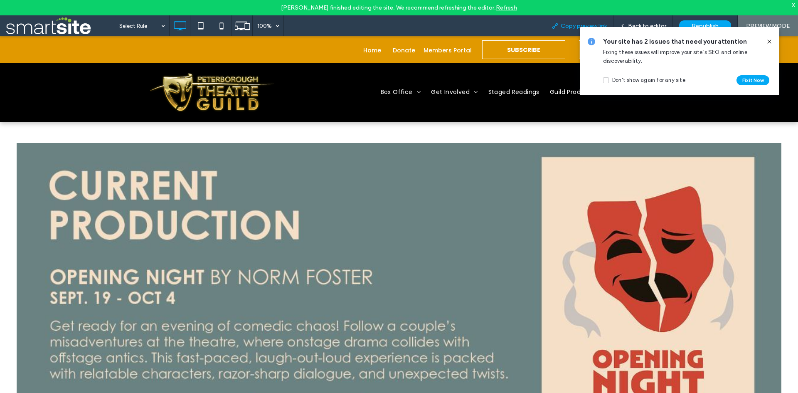
click at [770, 45] on span at bounding box center [769, 41] width 7 height 9
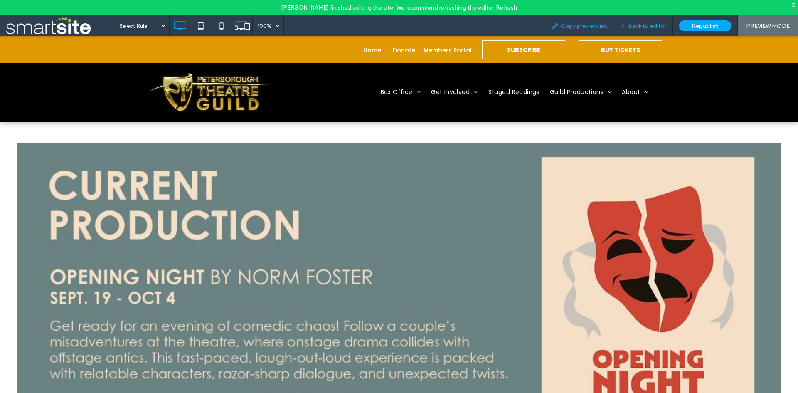
click at [647, 31] on div "Back to editor" at bounding box center [642, 25] width 59 height 21
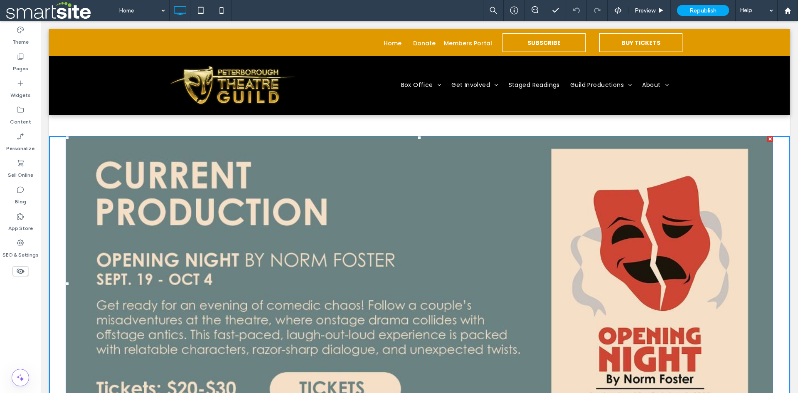
click at [410, 272] on img at bounding box center [419, 283] width 707 height 295
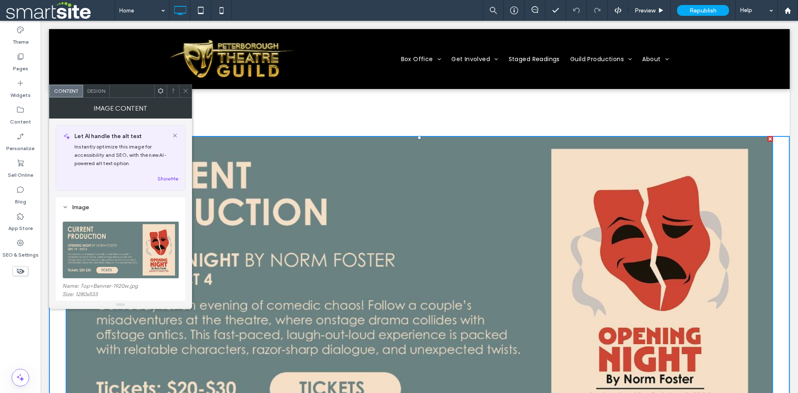
scroll to position [346, 0]
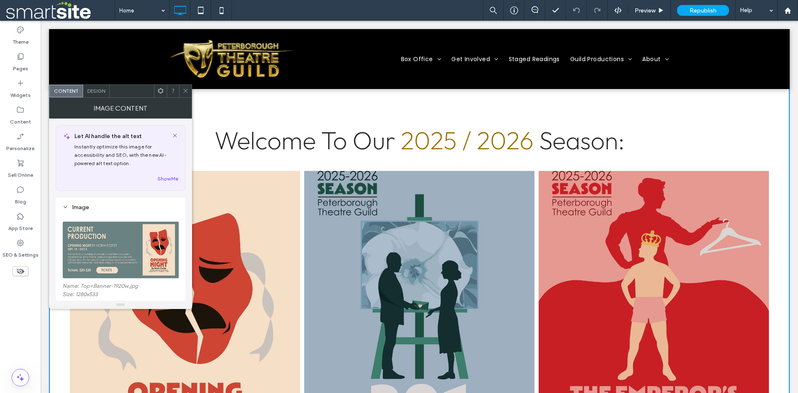
click at [188, 93] on icon at bounding box center [185, 91] width 6 height 6
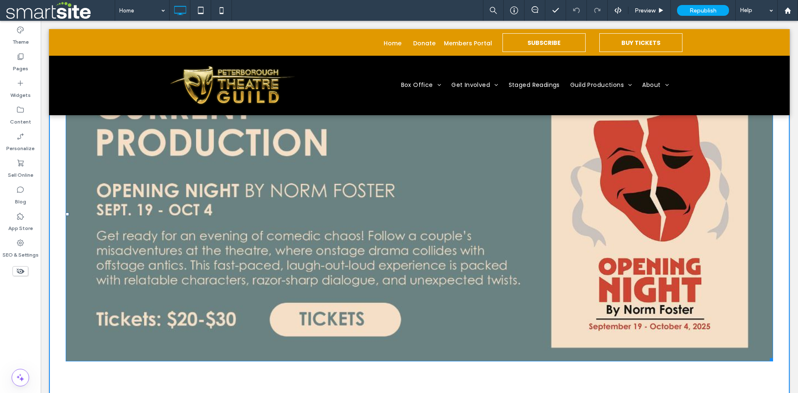
scroll to position [0, 0]
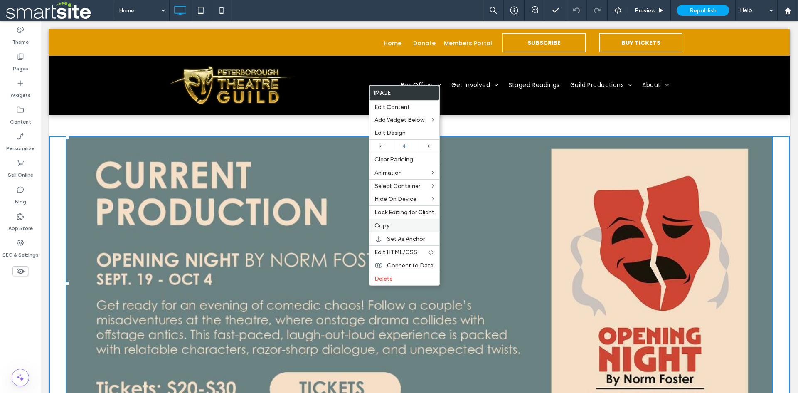
click at [401, 227] on label "Copy" at bounding box center [404, 225] width 60 height 7
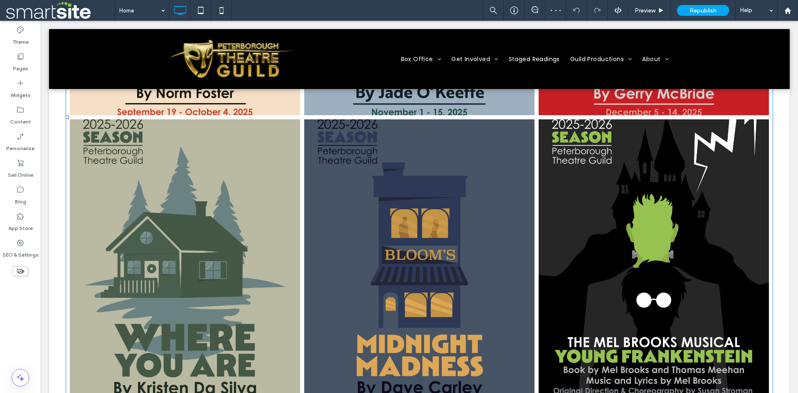
scroll to position [901, 0]
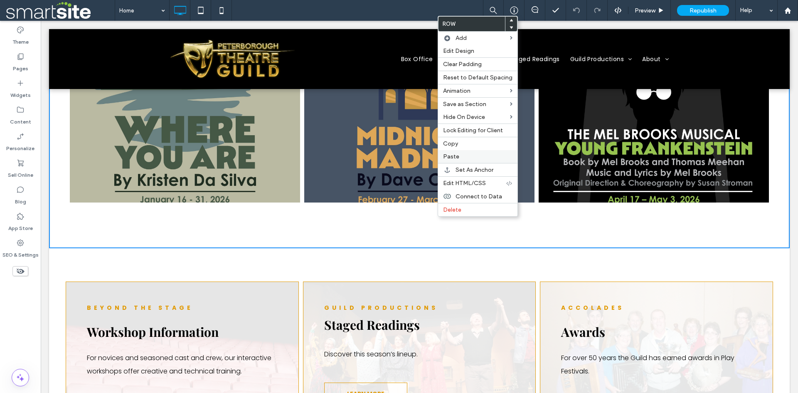
click at [460, 158] on label "Paste" at bounding box center [477, 156] width 69 height 7
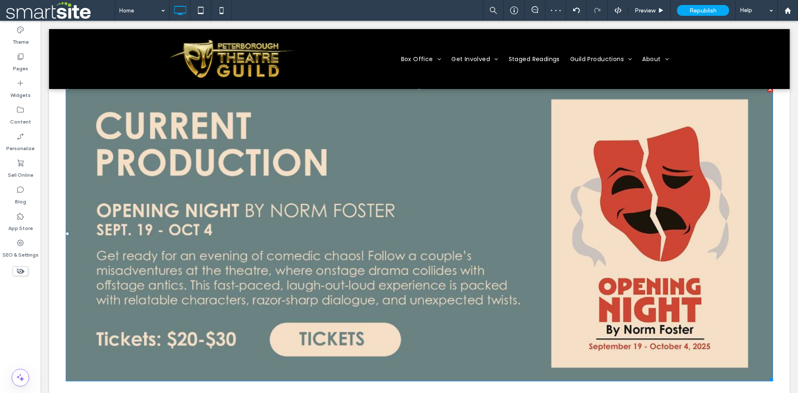
scroll to position [277, 0]
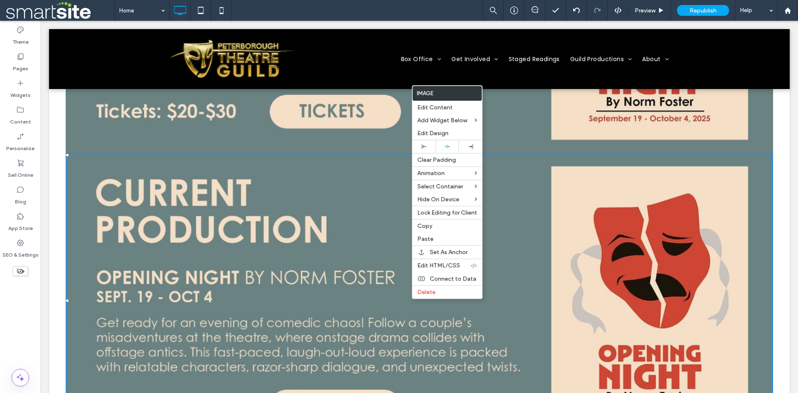
click at [337, 276] on img at bounding box center [419, 300] width 707 height 295
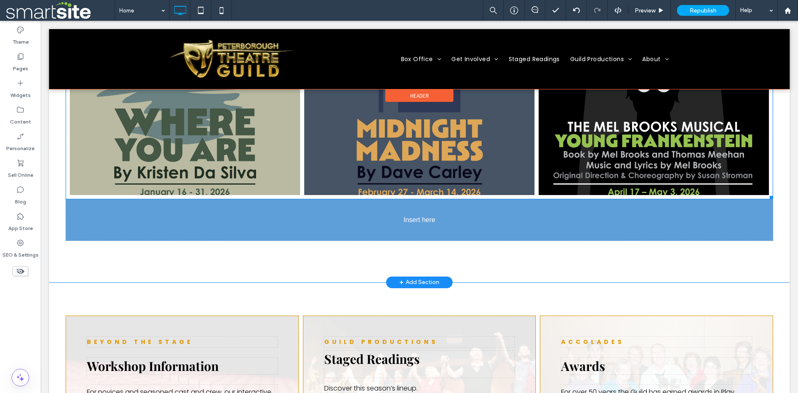
scroll to position [958, 0]
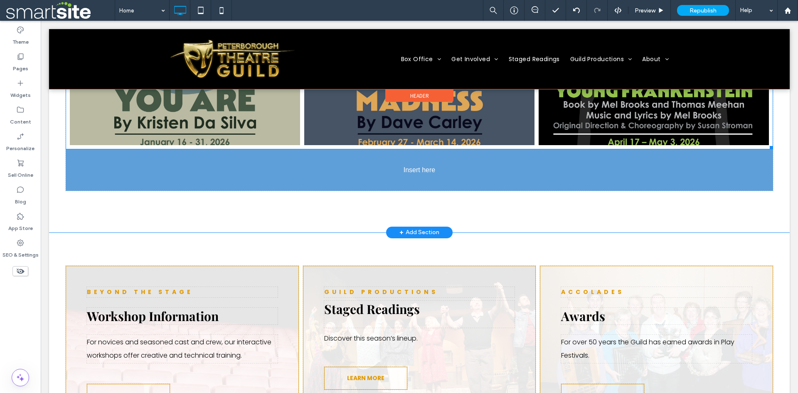
drag, startPoint x: 473, startPoint y: 350, endPoint x: 443, endPoint y: 175, distance: 177.4
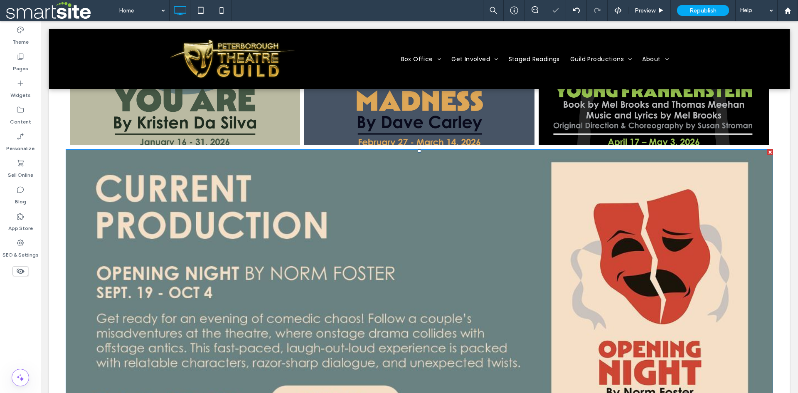
click at [403, 226] on img at bounding box center [419, 296] width 707 height 295
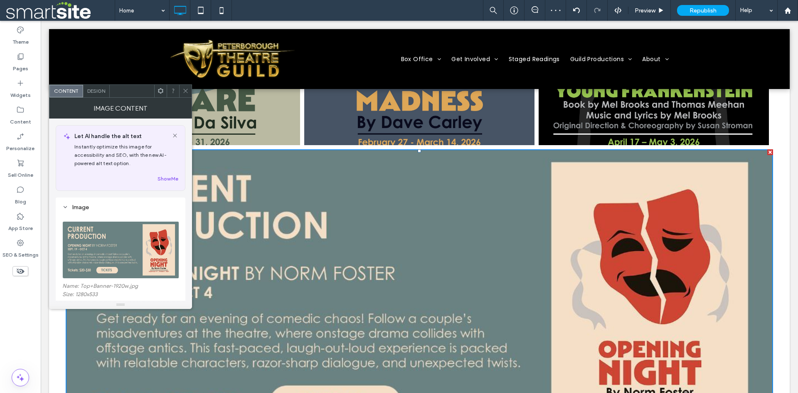
click at [141, 249] on img at bounding box center [120, 249] width 117 height 57
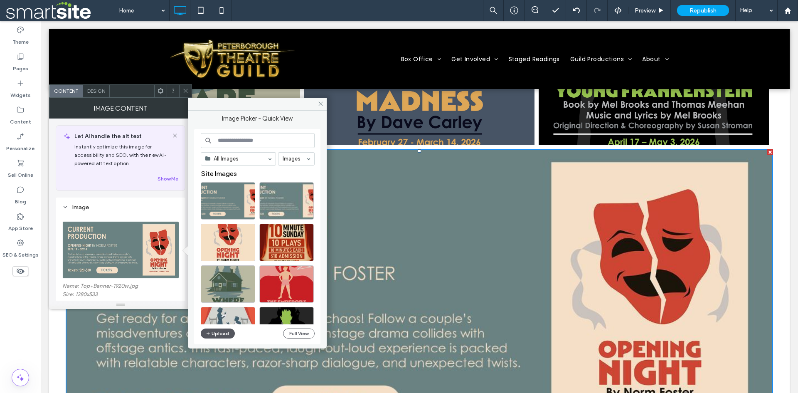
click at [221, 332] on button "Upload" at bounding box center [218, 333] width 34 height 10
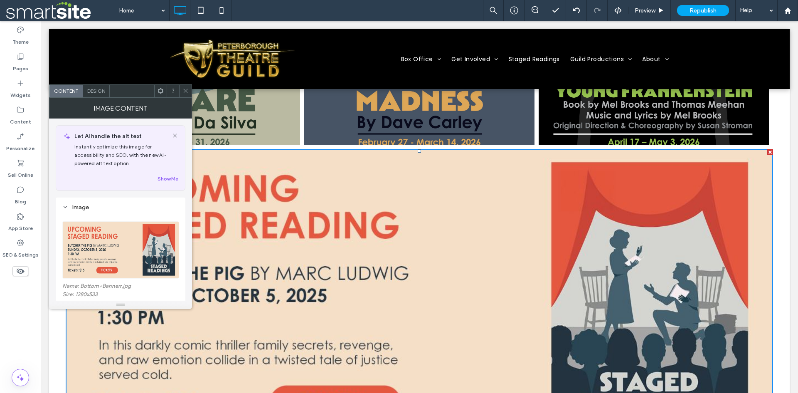
click at [183, 89] on icon at bounding box center [185, 91] width 6 height 6
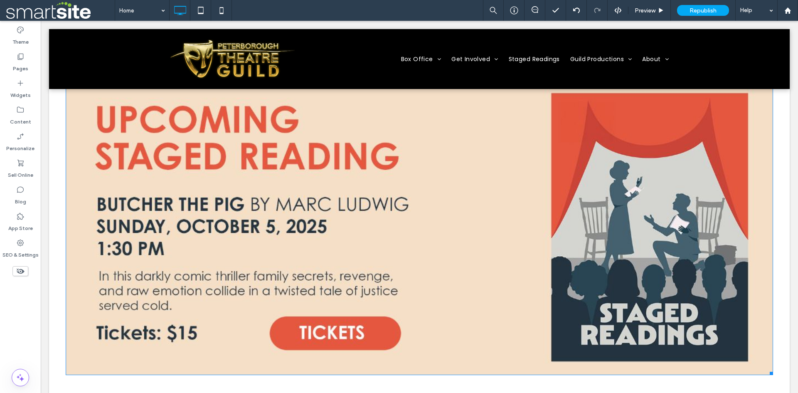
scroll to position [889, 0]
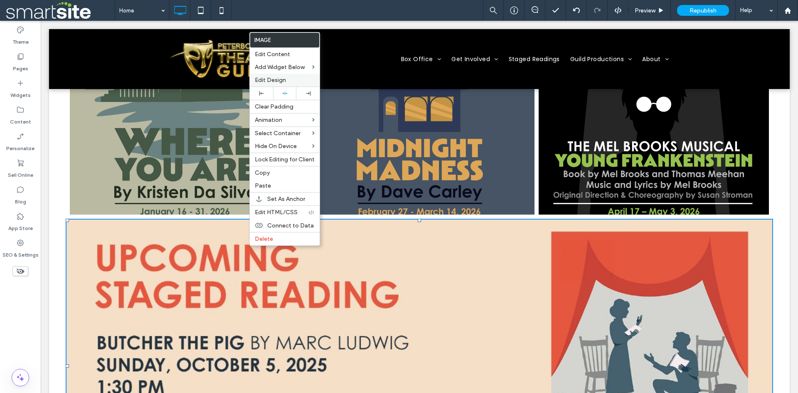
click at [290, 83] on label "Edit Design" at bounding box center [285, 79] width 60 height 7
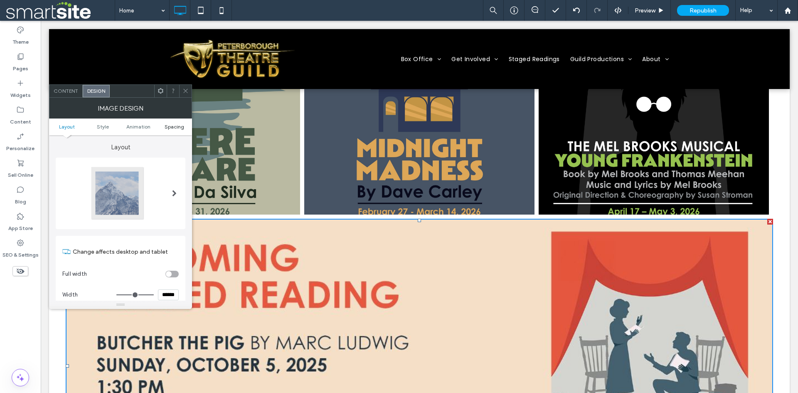
click at [179, 126] on span "Spacing" at bounding box center [175, 126] width 20 height 6
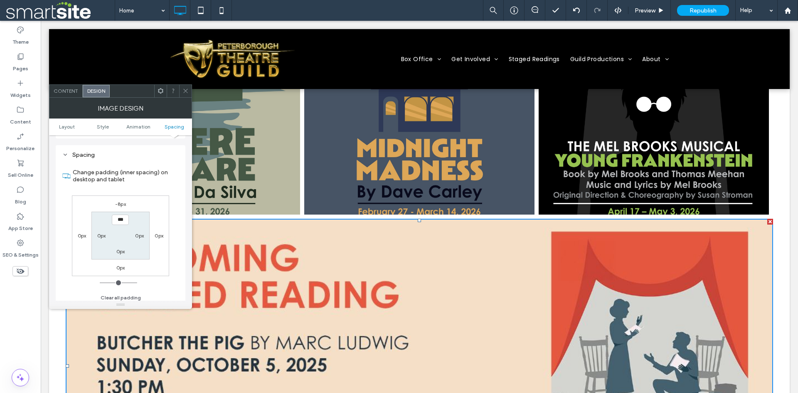
scroll to position [418, 0]
click at [121, 198] on label "-8px" at bounding box center [120, 200] width 11 height 6
type input "*"
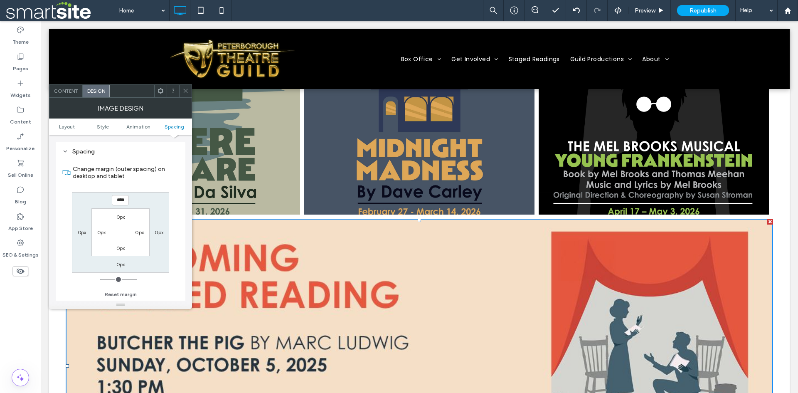
drag, startPoint x: 121, startPoint y: 198, endPoint x: 116, endPoint y: 200, distance: 5.3
click at [116, 200] on input "****" at bounding box center [120, 200] width 17 height 10
drag, startPoint x: 119, startPoint y: 200, endPoint x: 94, endPoint y: 201, distance: 24.5
click at [94, 201] on div "**** 0px 0px 0px 0px 0px 0px 0px" at bounding box center [120, 232] width 97 height 81
type input "****"
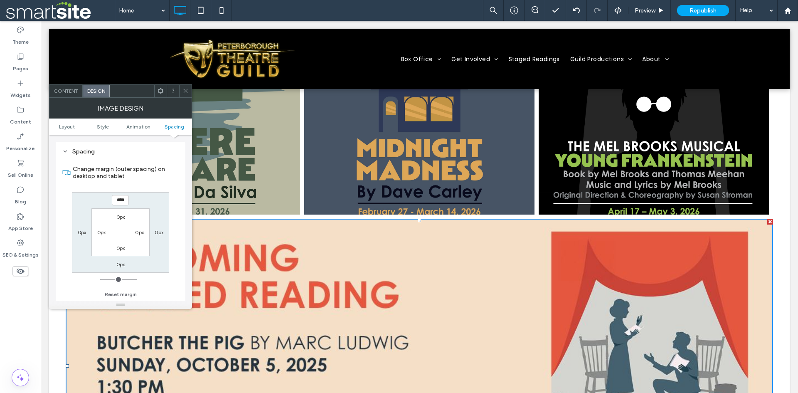
type input "**"
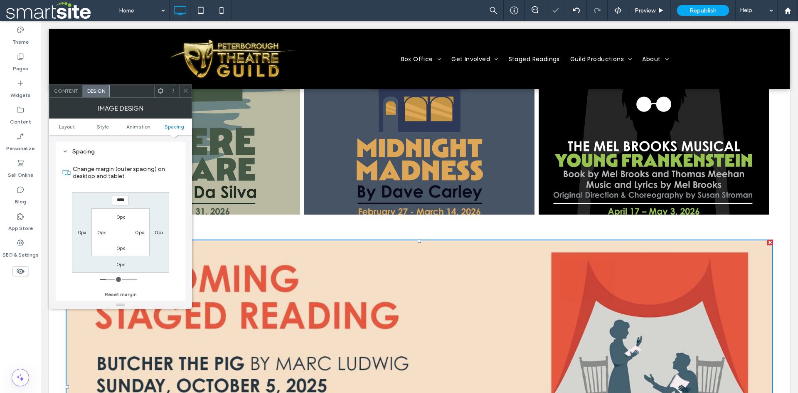
click at [185, 93] on icon at bounding box center [185, 91] width 6 height 6
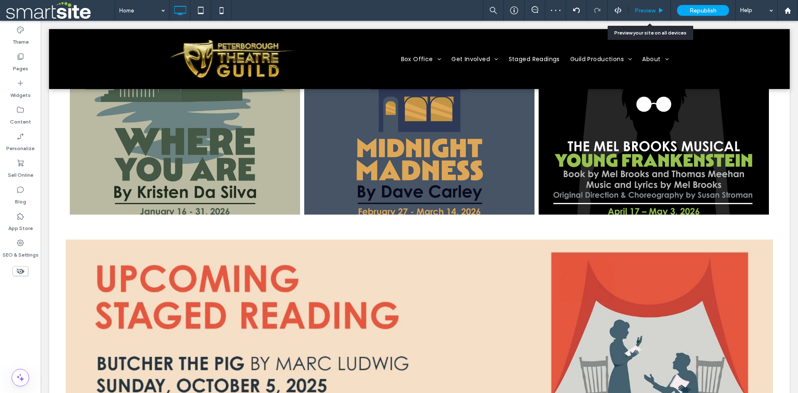
click at [638, 12] on span "Preview" at bounding box center [645, 10] width 21 height 7
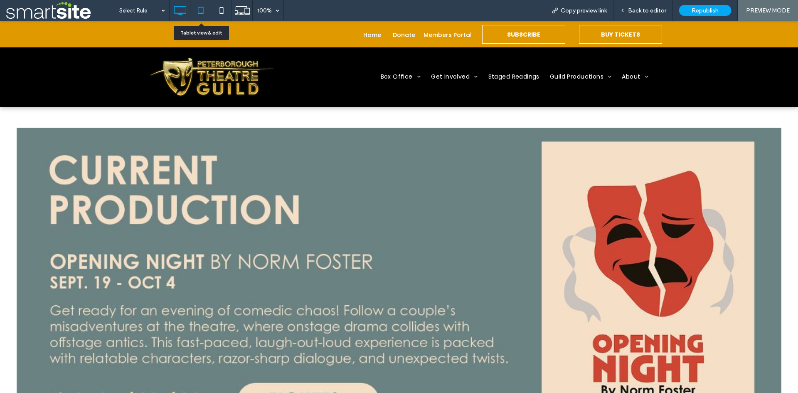
click at [201, 11] on icon at bounding box center [200, 10] width 17 height 17
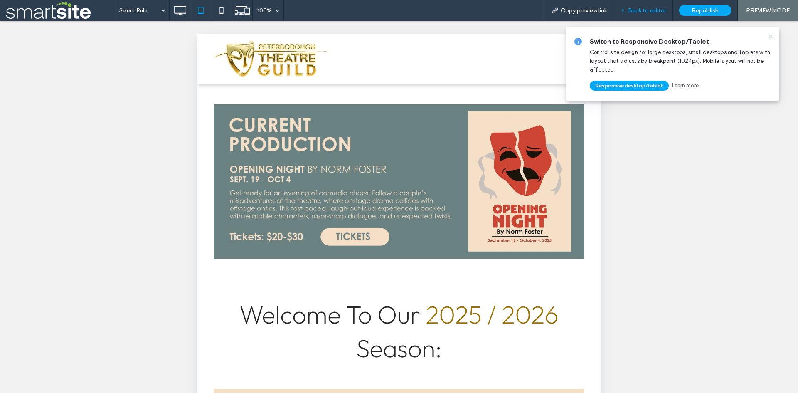
click at [647, 13] on span "Back to editor" at bounding box center [647, 10] width 38 height 7
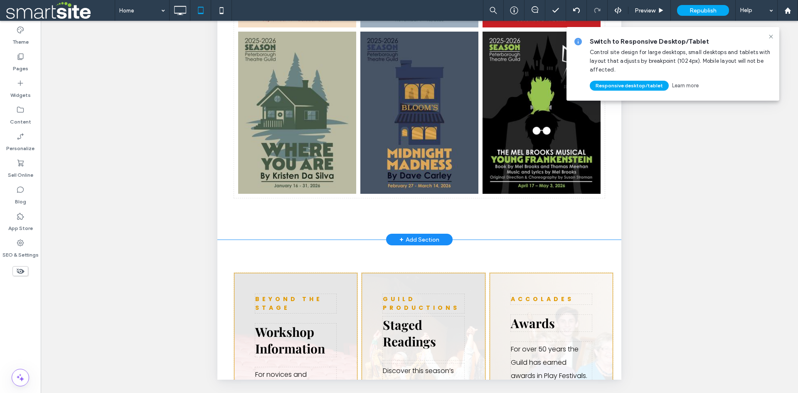
scroll to position [357, 0]
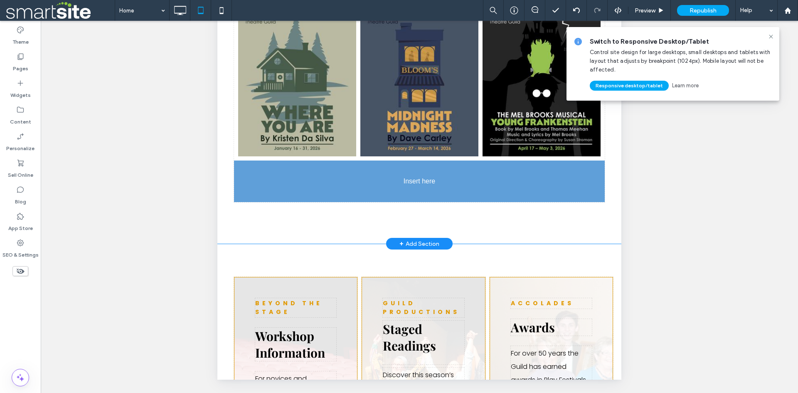
drag, startPoint x: 443, startPoint y: 70, endPoint x: 640, endPoint y: 23, distance: 201.7
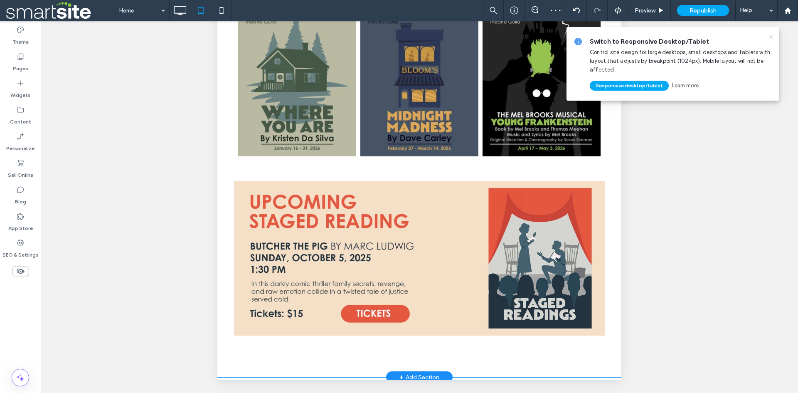
click at [771, 38] on icon at bounding box center [771, 36] width 7 height 7
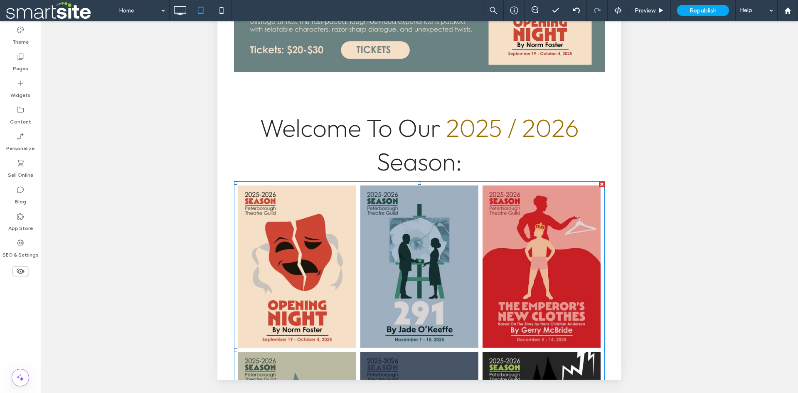
scroll to position [48, 0]
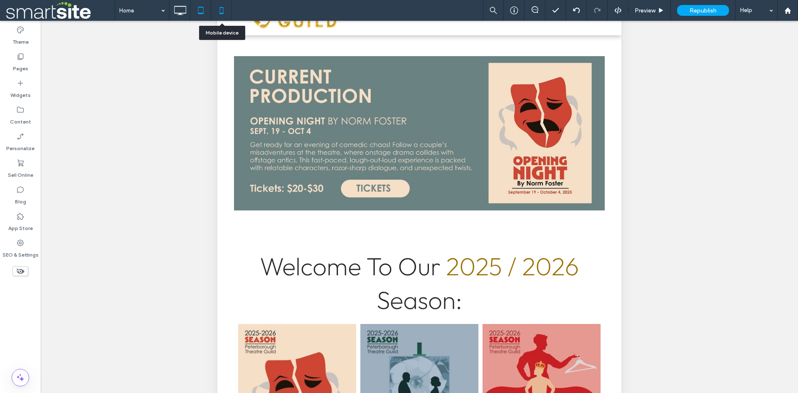
click at [222, 12] on icon at bounding box center [221, 10] width 17 height 17
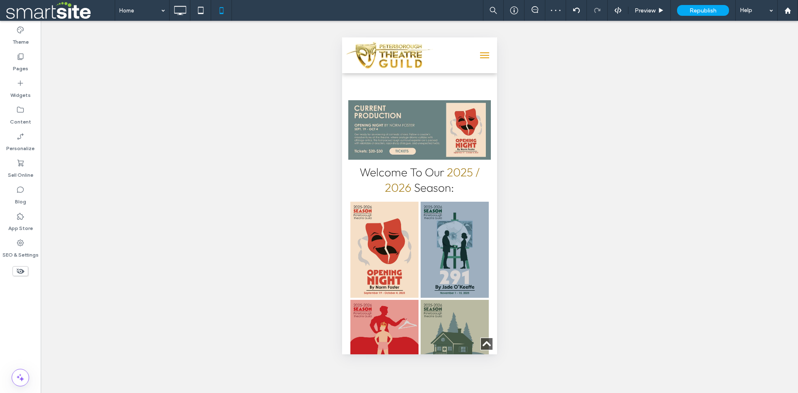
scroll to position [346, 0]
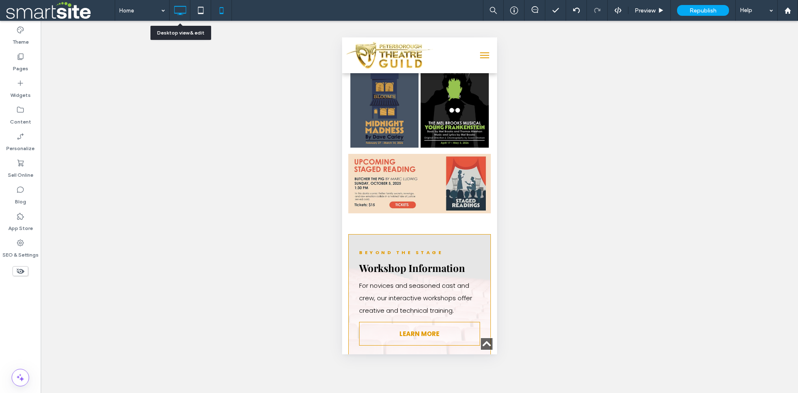
click at [177, 14] on icon at bounding box center [180, 10] width 17 height 17
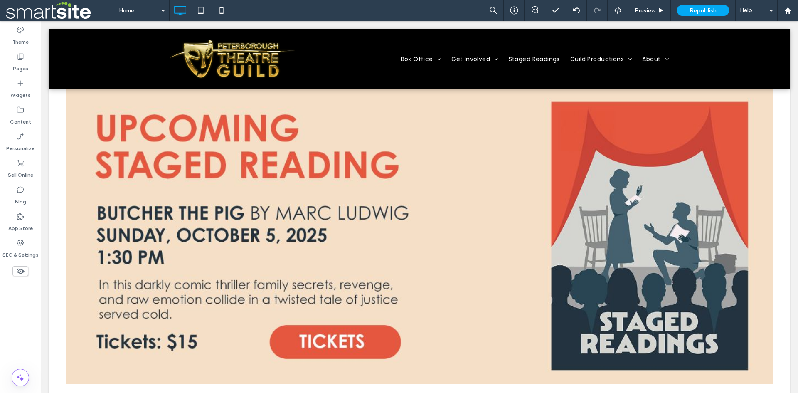
scroll to position [970, 0]
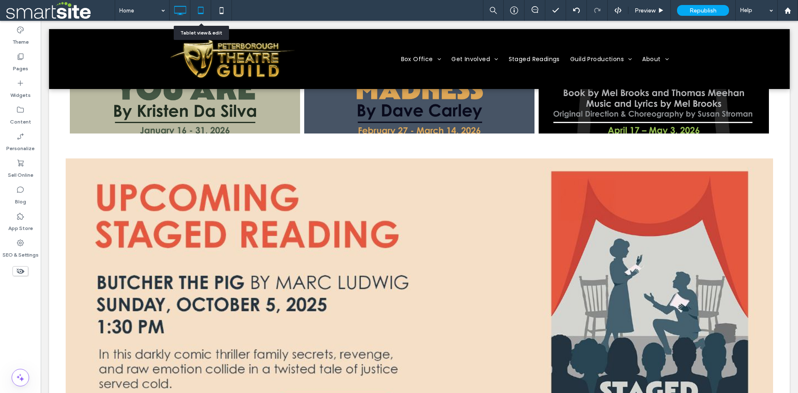
click at [200, 14] on use at bounding box center [200, 10] width 5 height 7
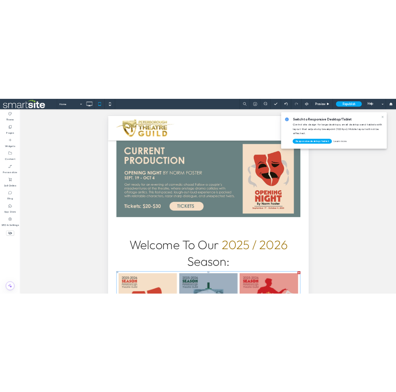
scroll to position [0, 0]
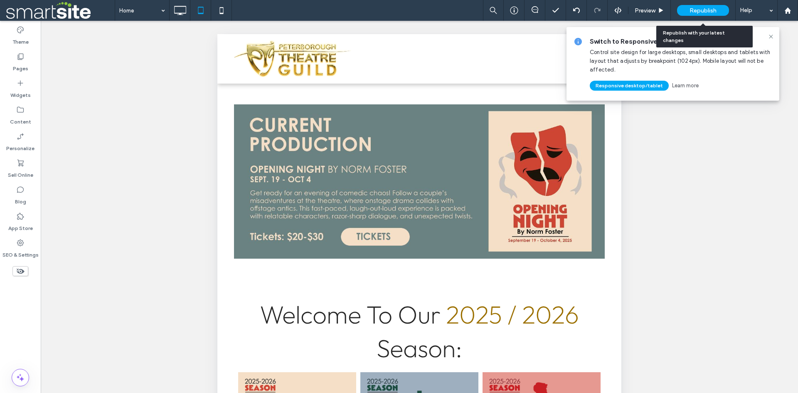
click at [704, 12] on span "Republish" at bounding box center [702, 10] width 27 height 7
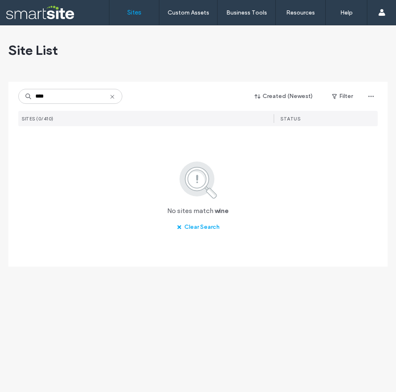
type input "****"
